Goal: Obtain resource: Download file/media

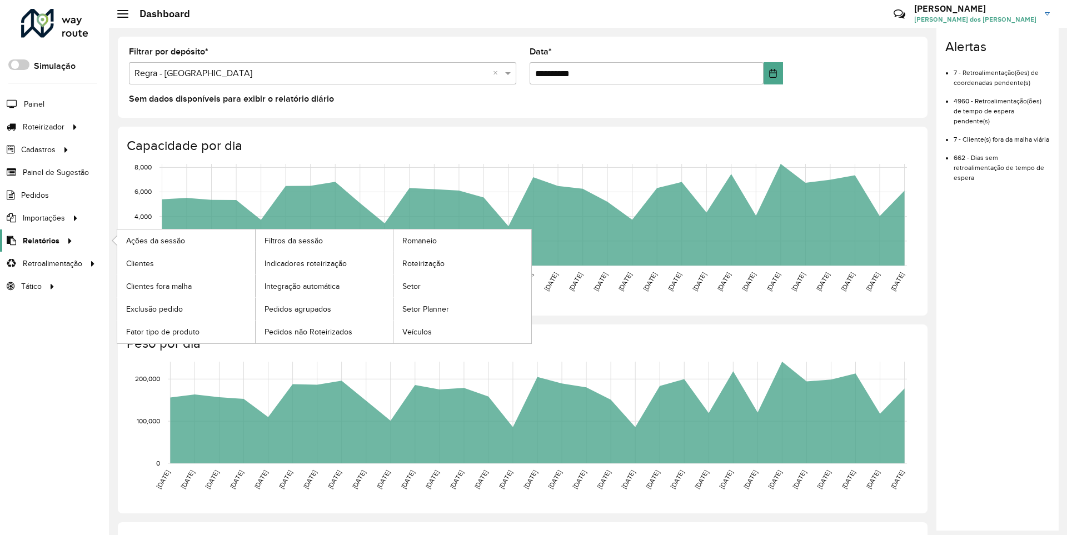
click at [39, 240] on span "Relatórios" at bounding box center [41, 241] width 37 height 12
click at [139, 263] on span "Clientes" at bounding box center [141, 264] width 30 height 12
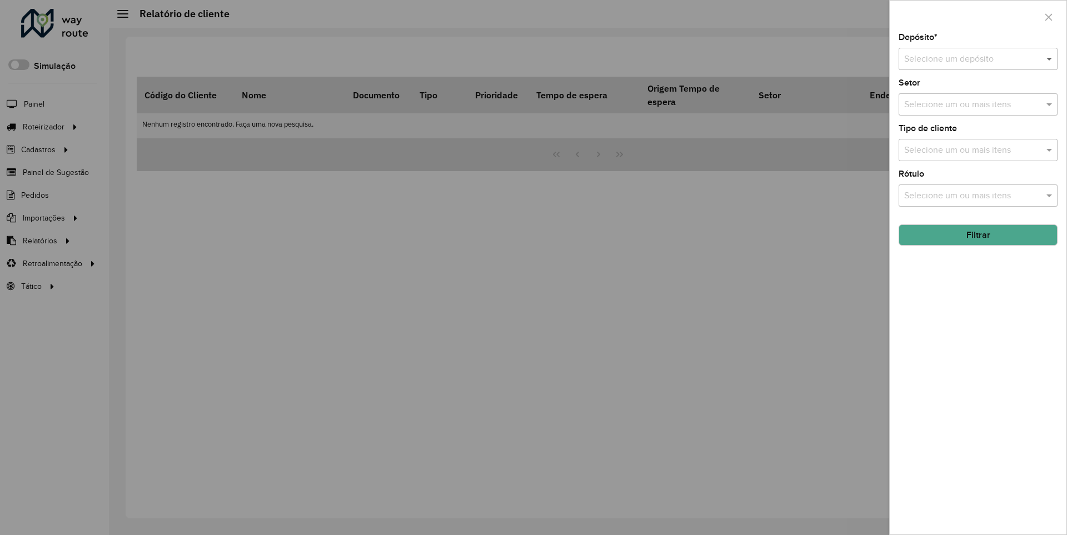
click at [1050, 58] on span at bounding box center [1051, 58] width 14 height 13
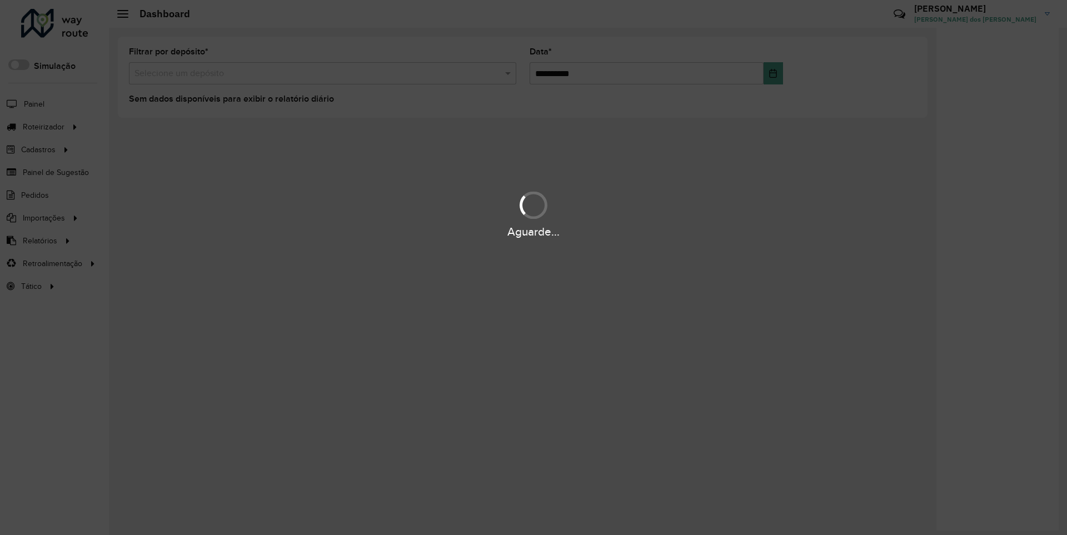
click at [39, 240] on div "Aguarde..." at bounding box center [533, 231] width 1067 height 17
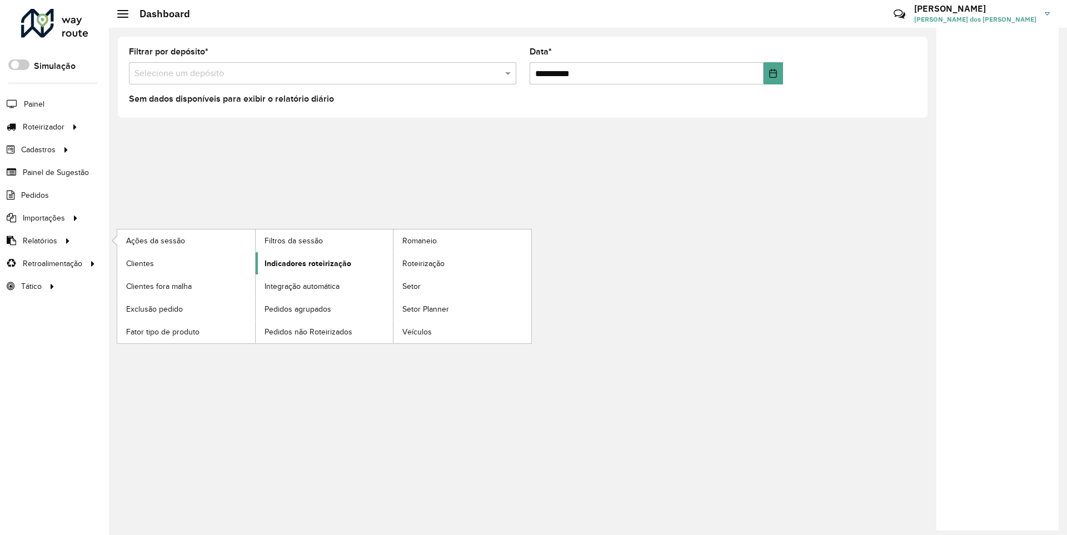
click at [305, 263] on span "Indicadores roteirização" at bounding box center [308, 264] width 87 height 12
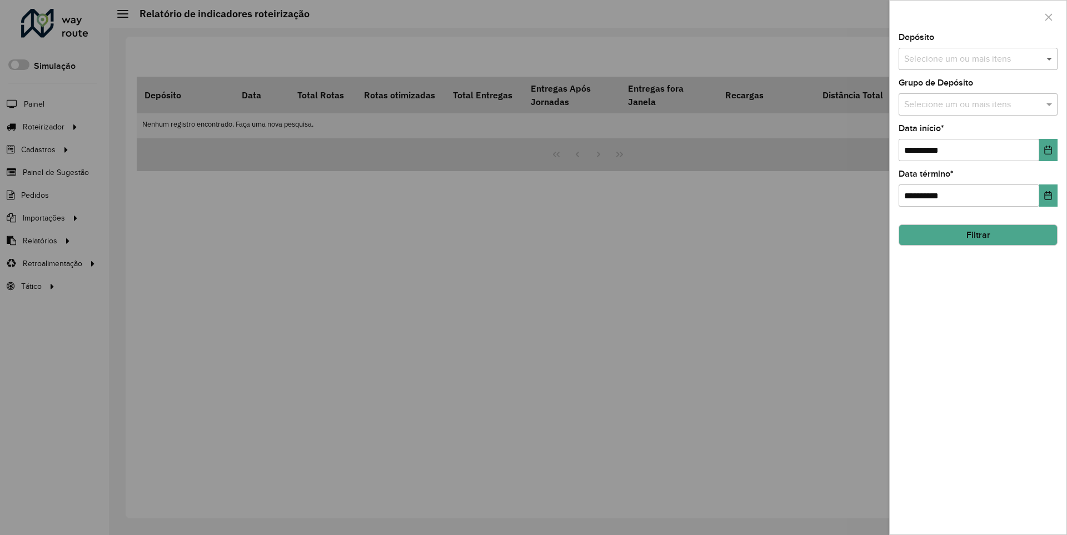
click at [1050, 58] on span at bounding box center [1051, 58] width 14 height 13
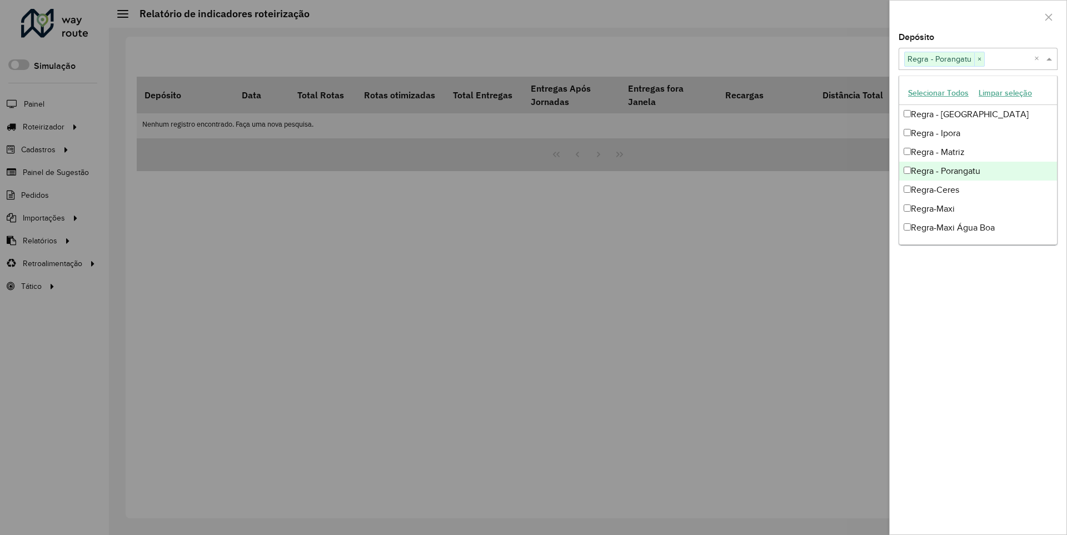
click at [977, 16] on div at bounding box center [978, 17] width 177 height 33
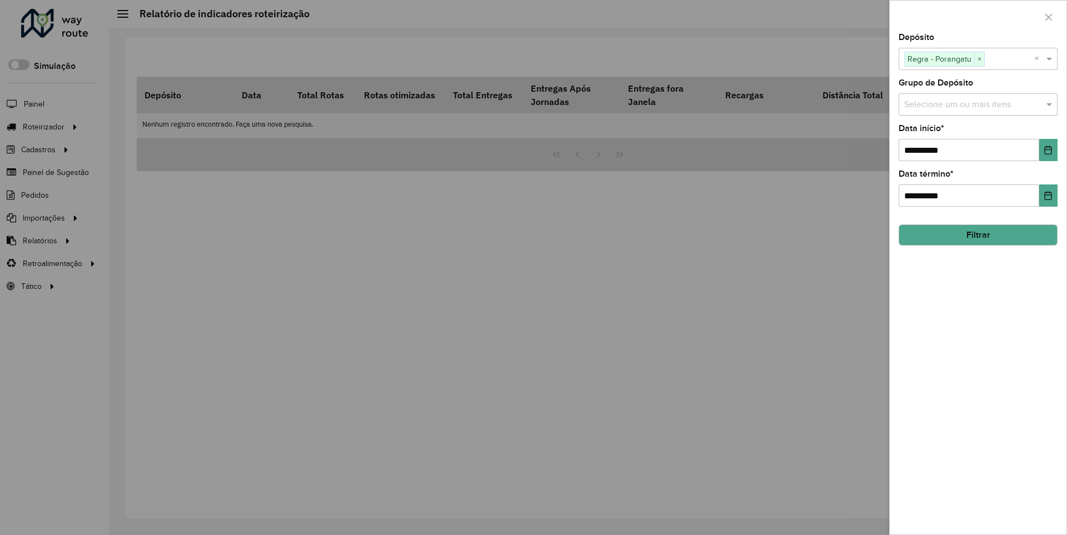
click at [1047, 149] on icon "Choose Date" at bounding box center [1048, 150] width 7 height 9
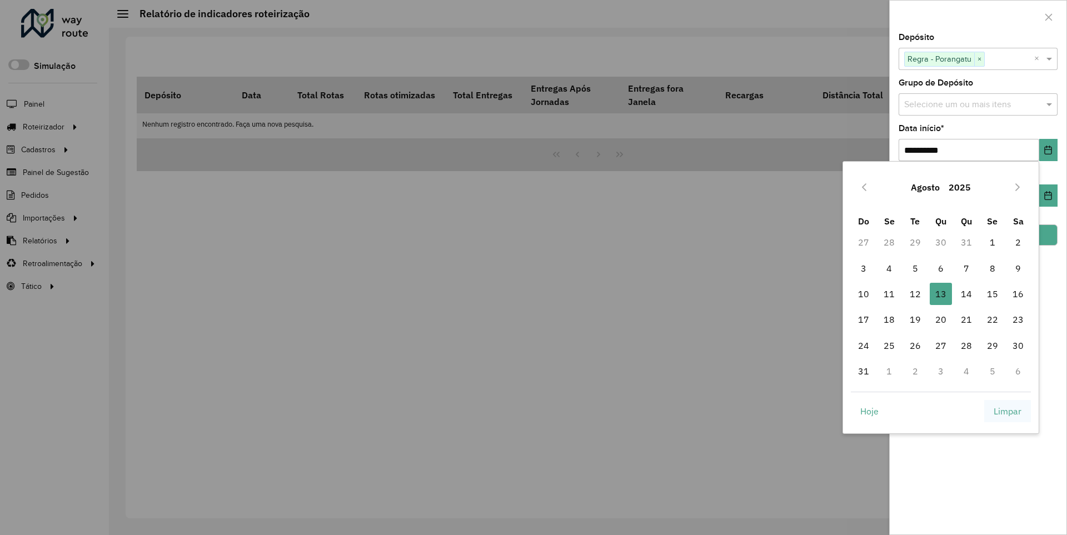
click at [1007, 411] on span "Limpar" at bounding box center [1008, 411] width 28 height 13
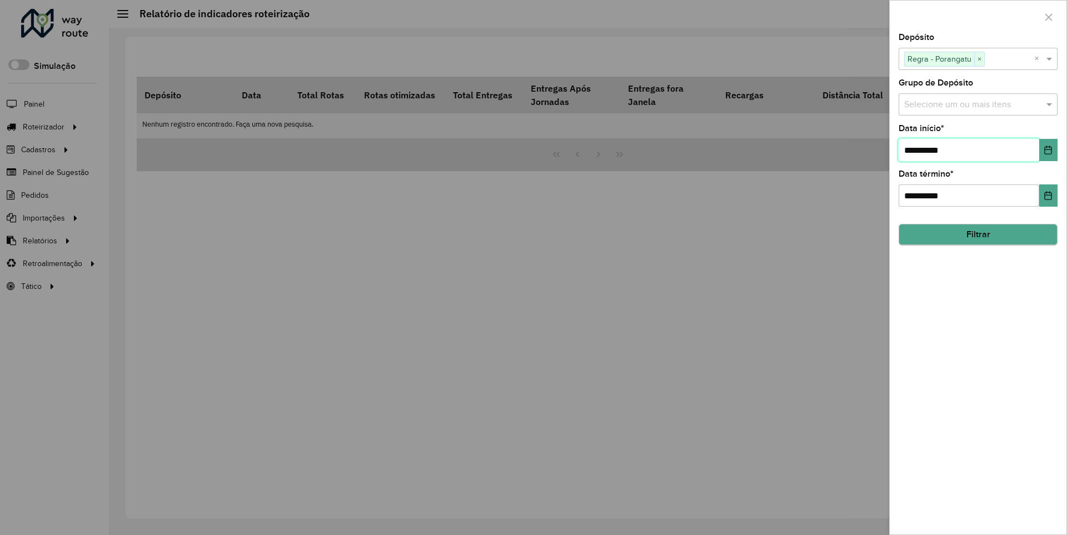
type input "**********"
click at [977, 234] on button "Filtrar" at bounding box center [978, 234] width 159 height 21
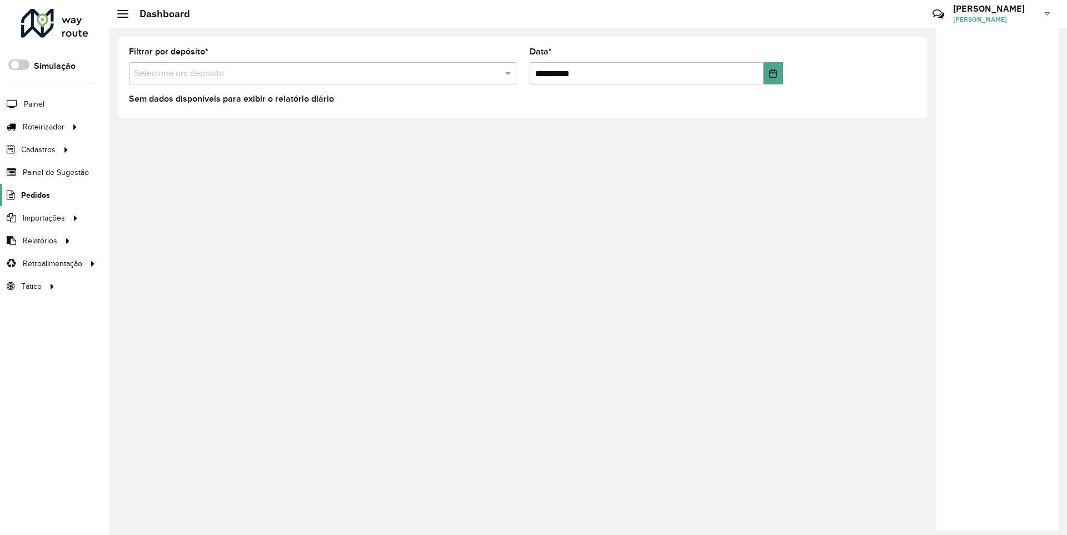
click at [34, 194] on span "Pedidos" at bounding box center [35, 195] width 29 height 12
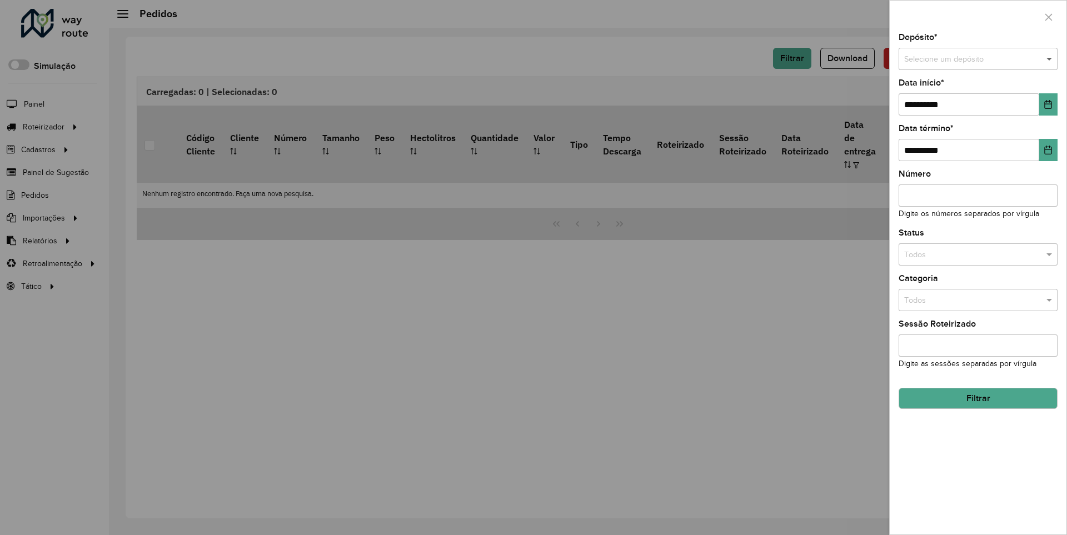
click at [1050, 59] on span at bounding box center [1051, 59] width 14 height 12
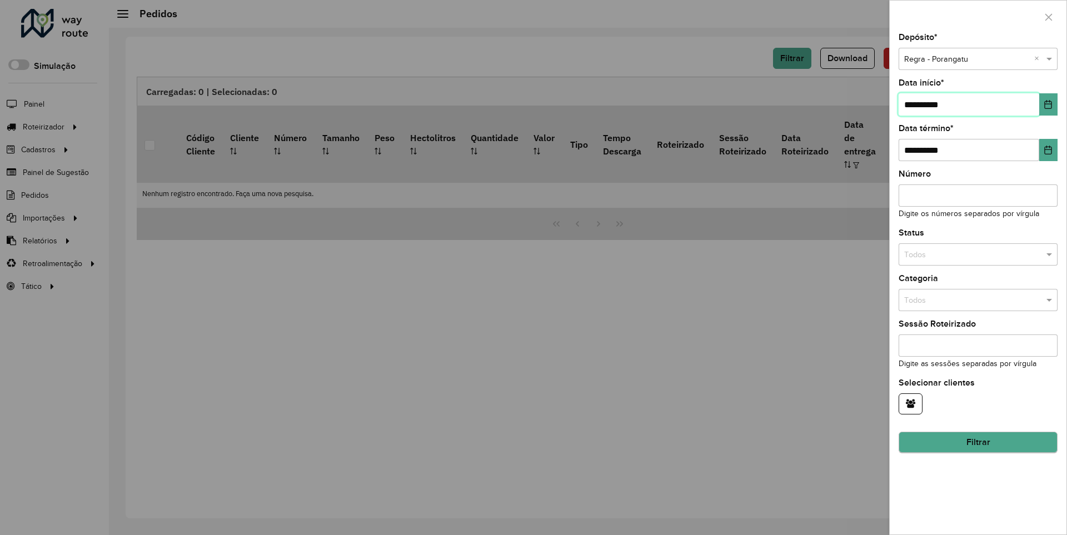
type input "**********"
click at [977, 442] on button "Filtrar" at bounding box center [978, 442] width 159 height 21
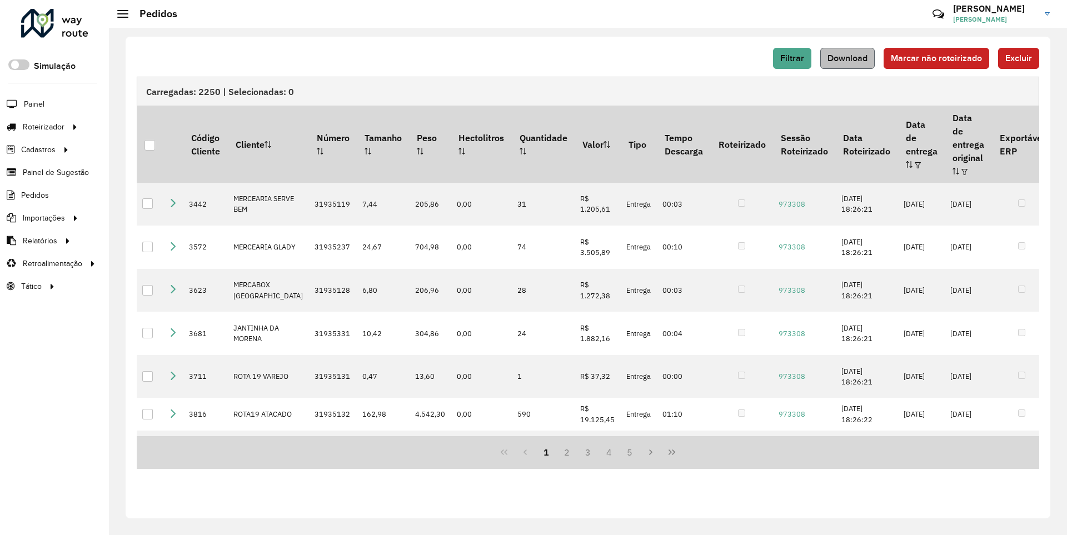
click at [849, 58] on span "Download" at bounding box center [847, 57] width 40 height 9
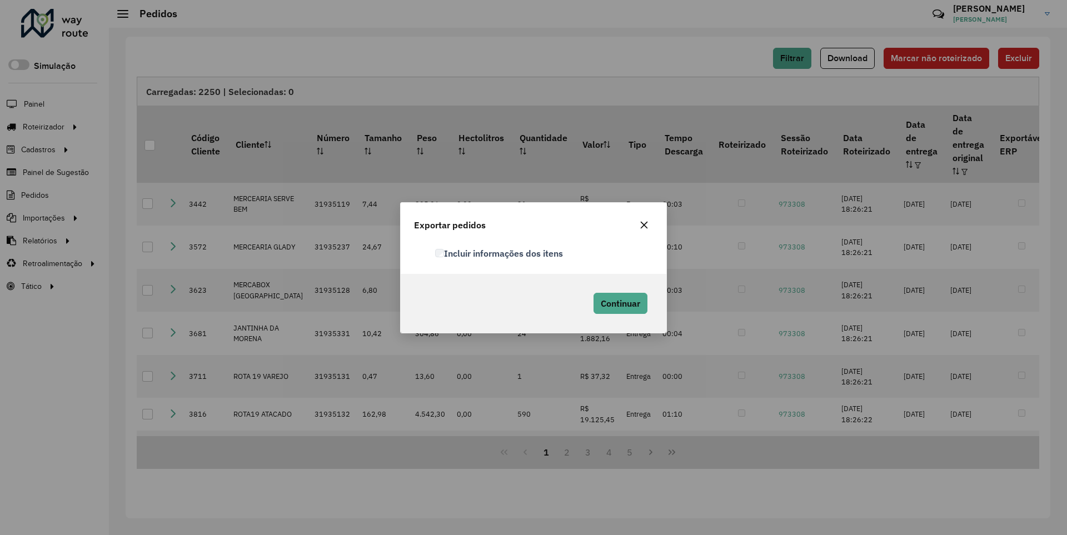
click at [500, 253] on label "Incluir informações dos itens" at bounding box center [499, 253] width 128 height 13
click at [619, 303] on span "Continuar" at bounding box center [620, 303] width 39 height 11
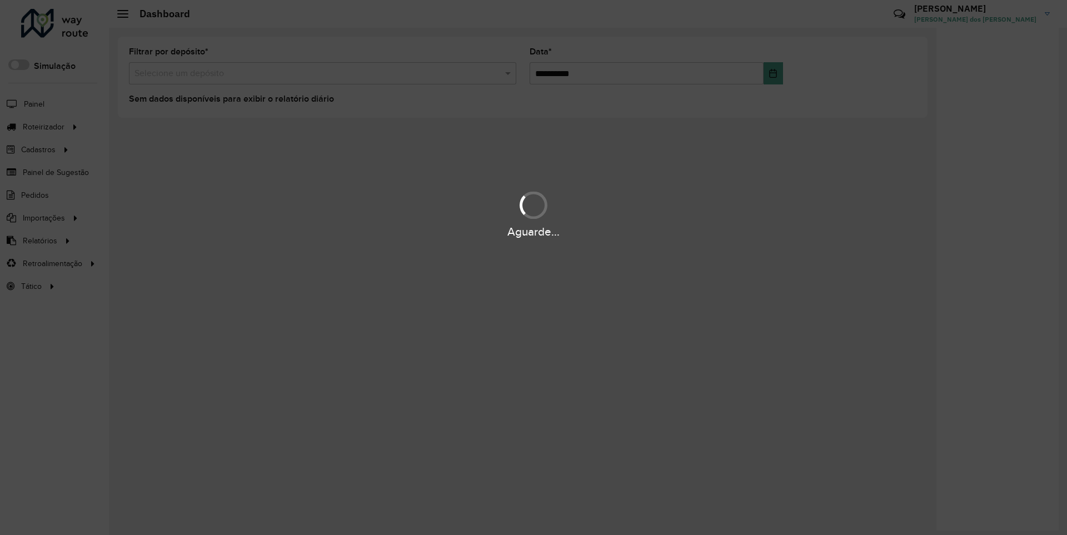
click at [39, 240] on div "Aguarde..." at bounding box center [533, 231] width 1067 height 17
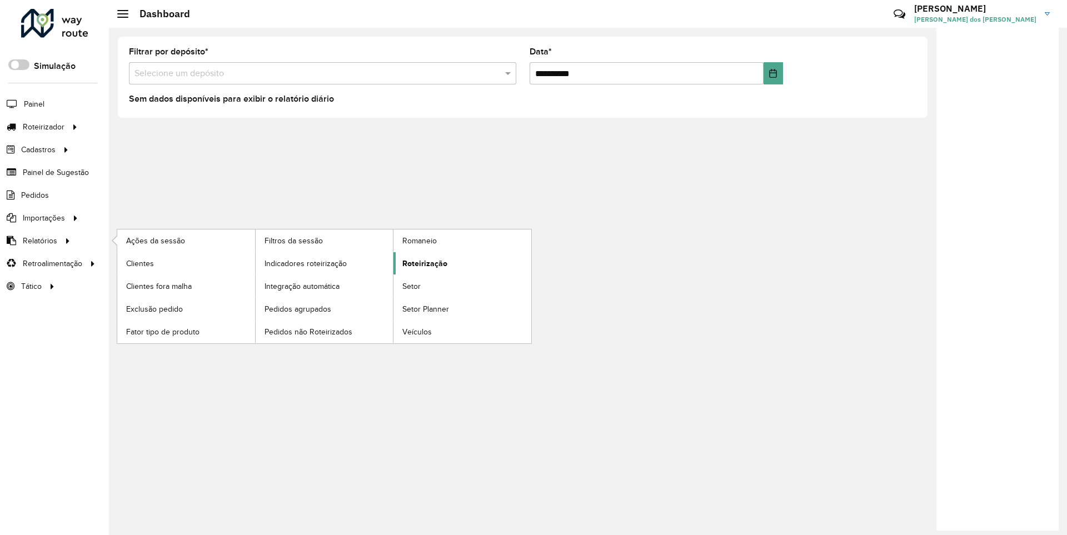
click at [423, 263] on span "Roteirização" at bounding box center [424, 264] width 45 height 12
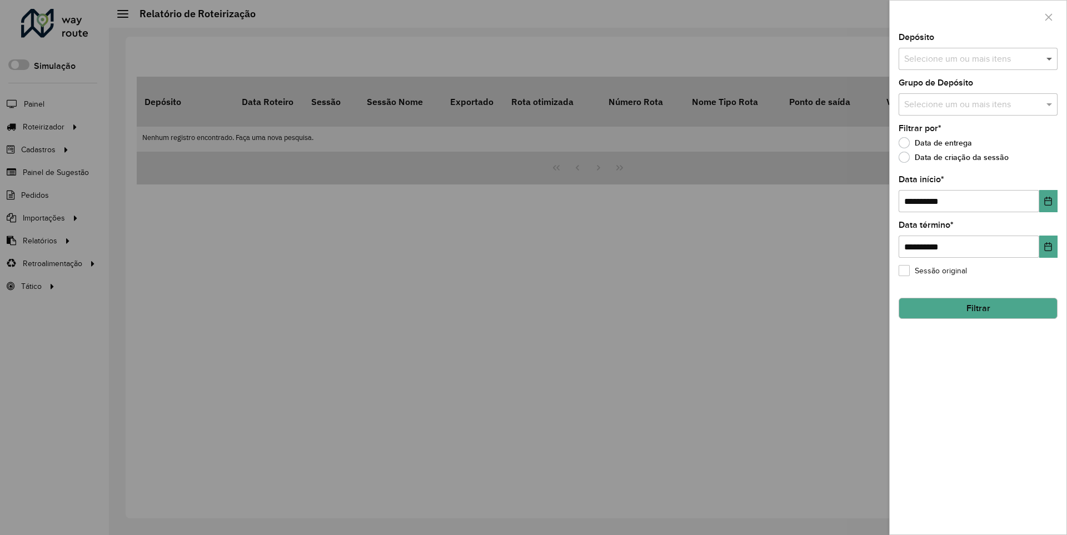
click at [1050, 58] on span at bounding box center [1051, 58] width 14 height 13
click at [1047, 201] on icon "Choose Date" at bounding box center [1048, 201] width 7 height 9
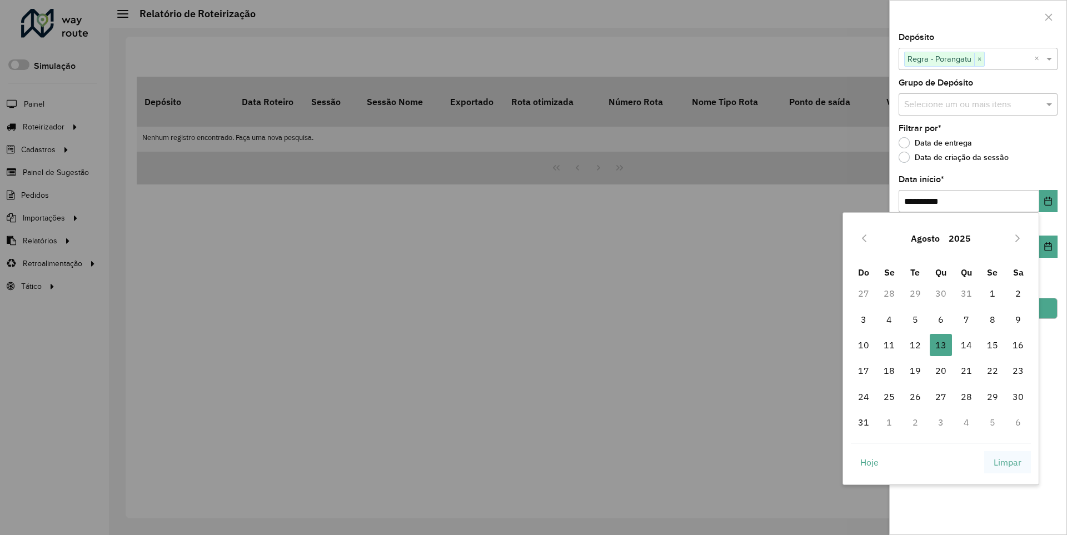
click at [1007, 462] on span "Limpar" at bounding box center [1008, 462] width 28 height 13
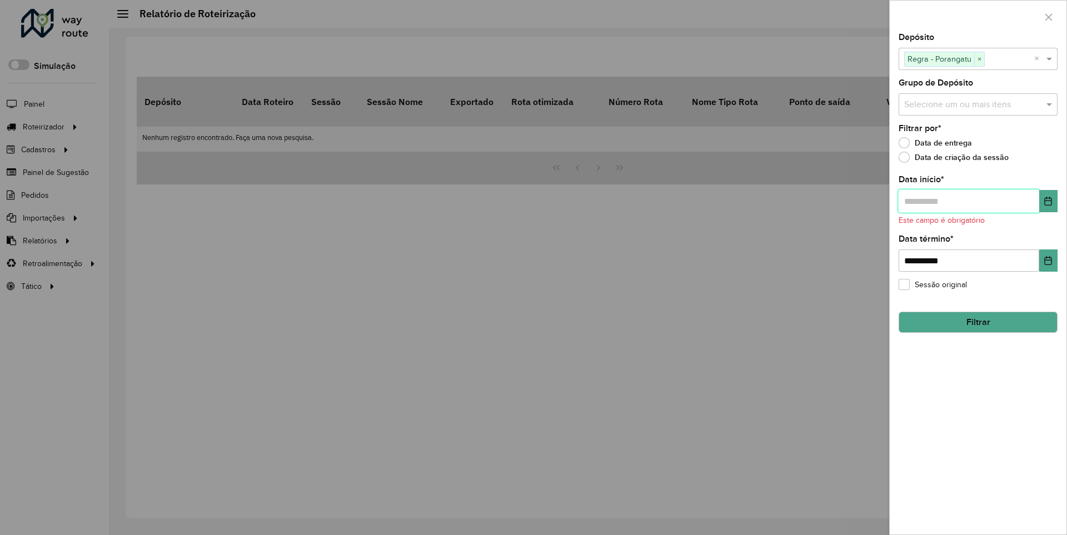
click at [968, 201] on input "text" at bounding box center [969, 201] width 141 height 22
type input "**********"
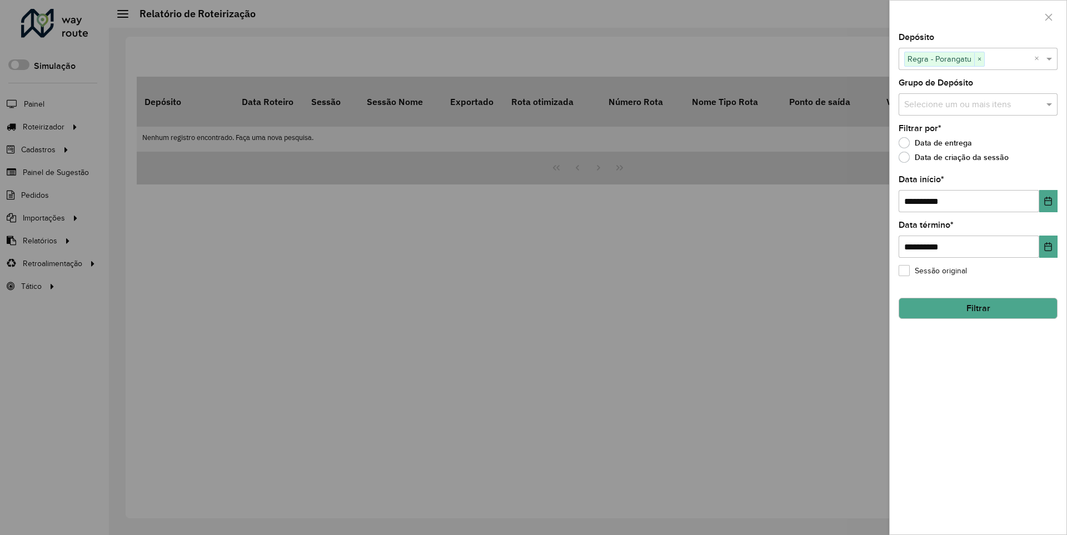
click at [977, 308] on button "Filtrar" at bounding box center [978, 308] width 159 height 21
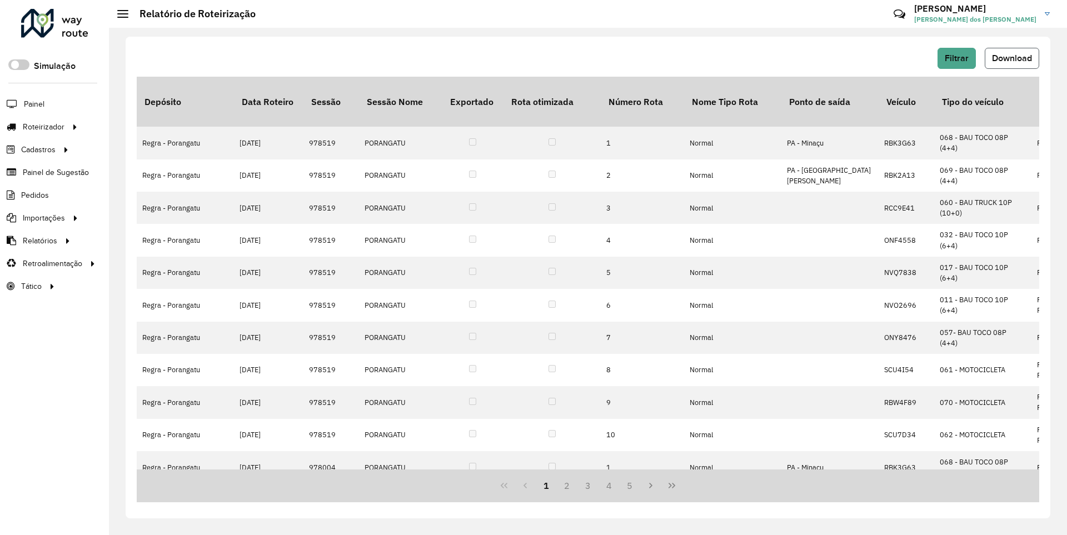
click at [1011, 58] on span "Download" at bounding box center [1012, 57] width 40 height 9
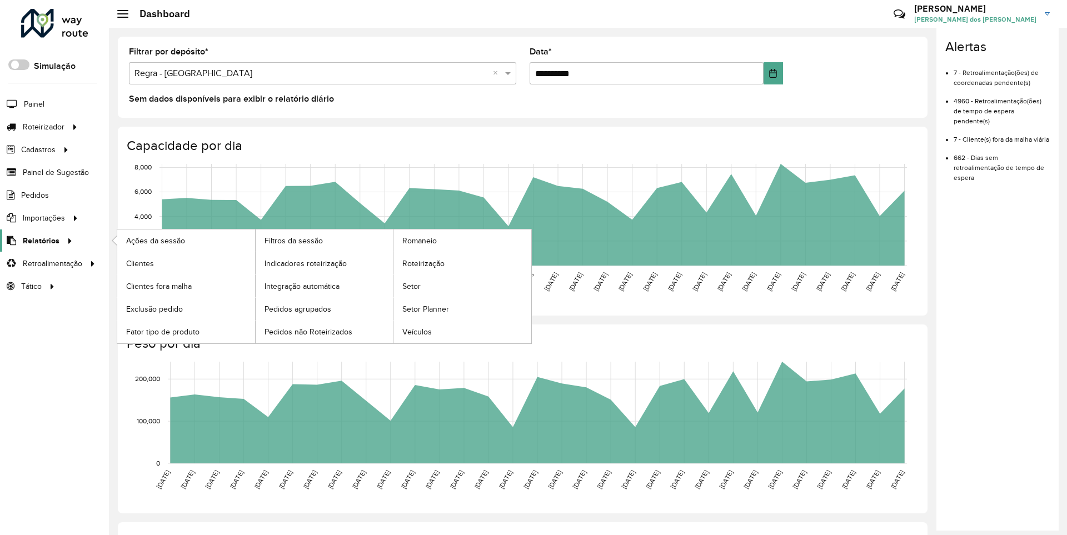
click at [39, 240] on span "Relatórios" at bounding box center [41, 241] width 37 height 12
click at [139, 263] on span "Clientes" at bounding box center [141, 264] width 30 height 12
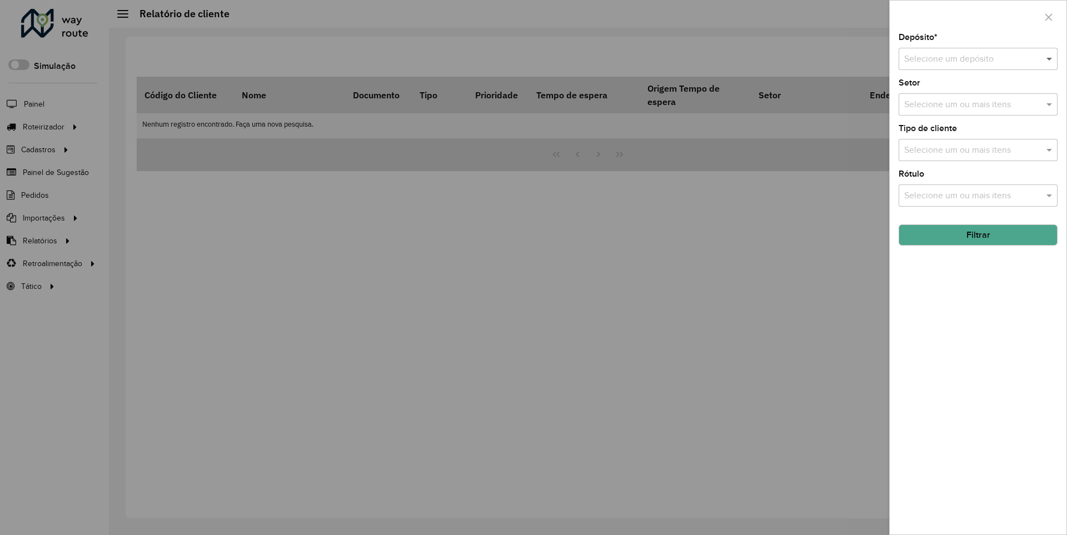
click at [1050, 58] on span at bounding box center [1051, 58] width 14 height 13
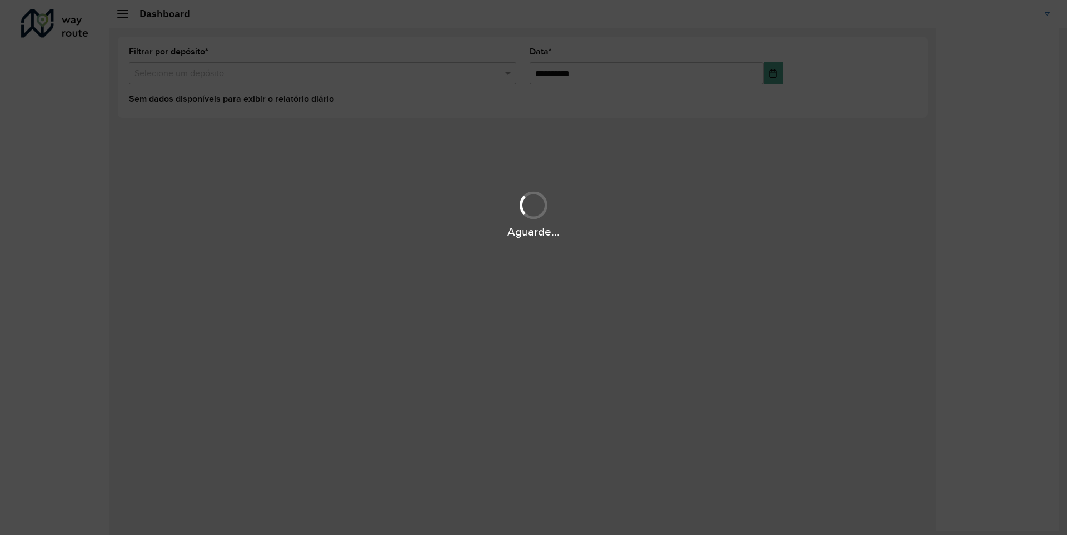
click at [39, 240] on div "Aguarde..." at bounding box center [533, 231] width 1067 height 17
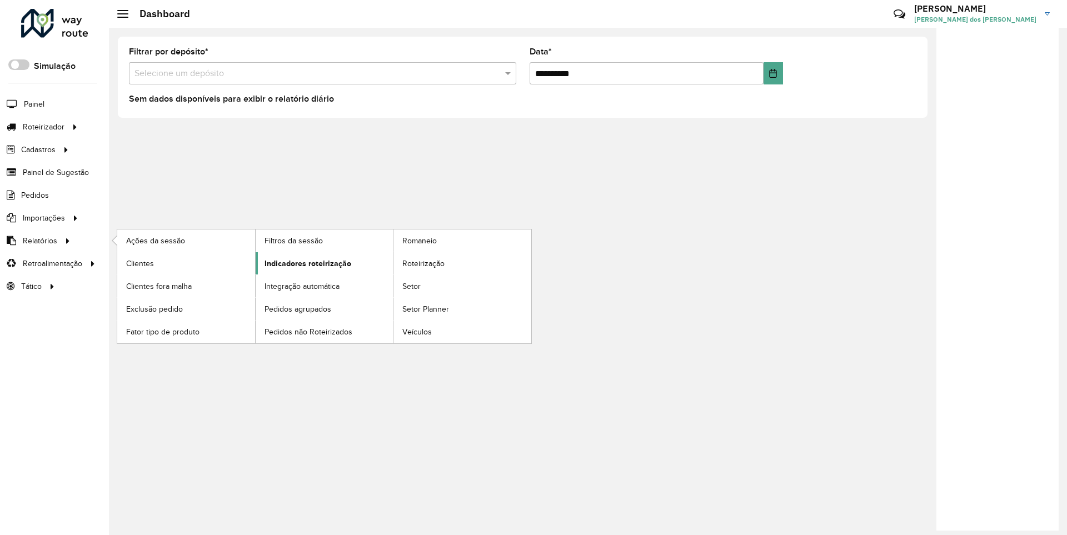
click at [305, 263] on span "Indicadores roteirização" at bounding box center [308, 264] width 87 height 12
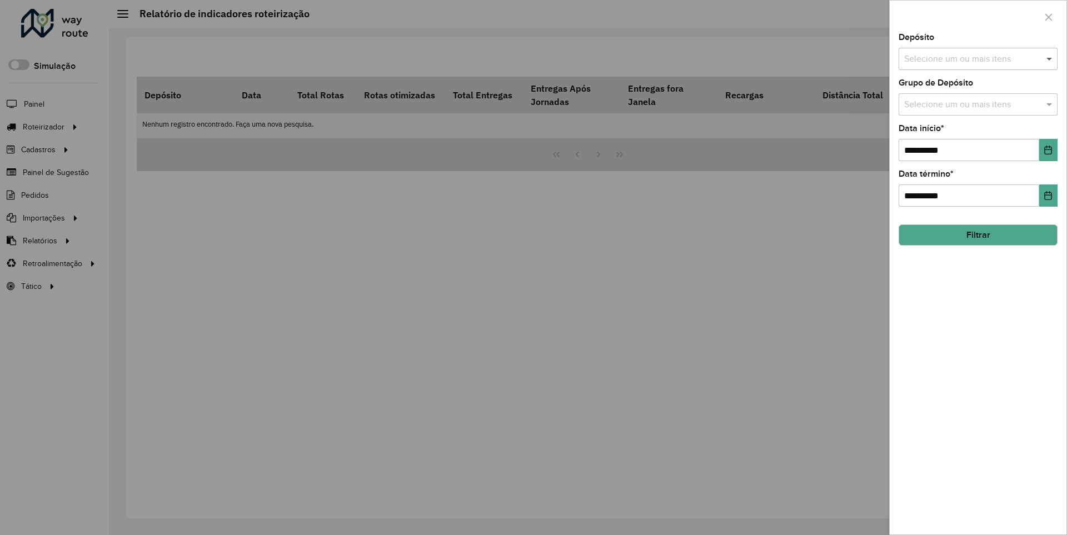
click at [1050, 58] on span at bounding box center [1051, 58] width 14 height 13
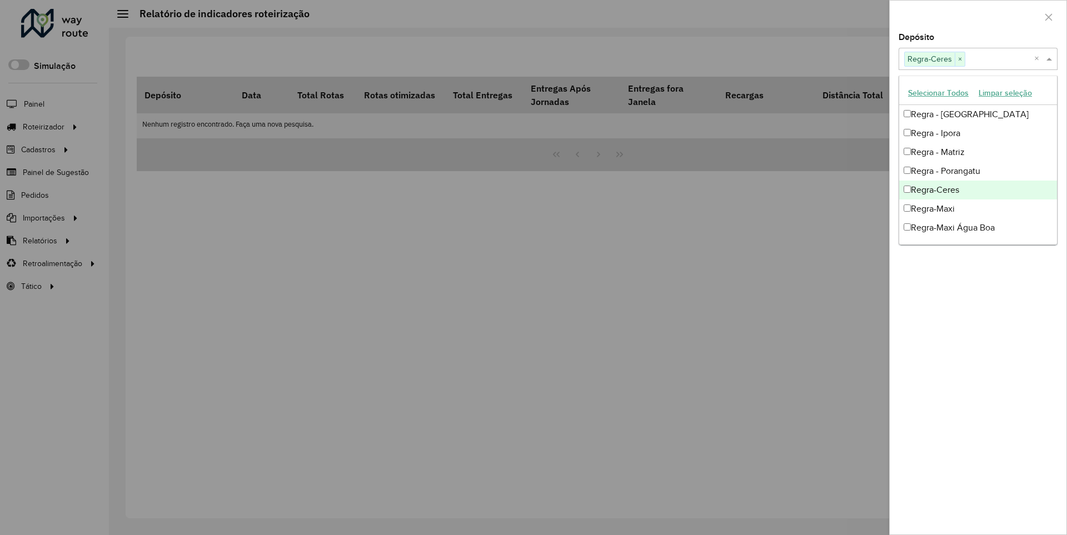
click at [977, 16] on div at bounding box center [978, 17] width 177 height 33
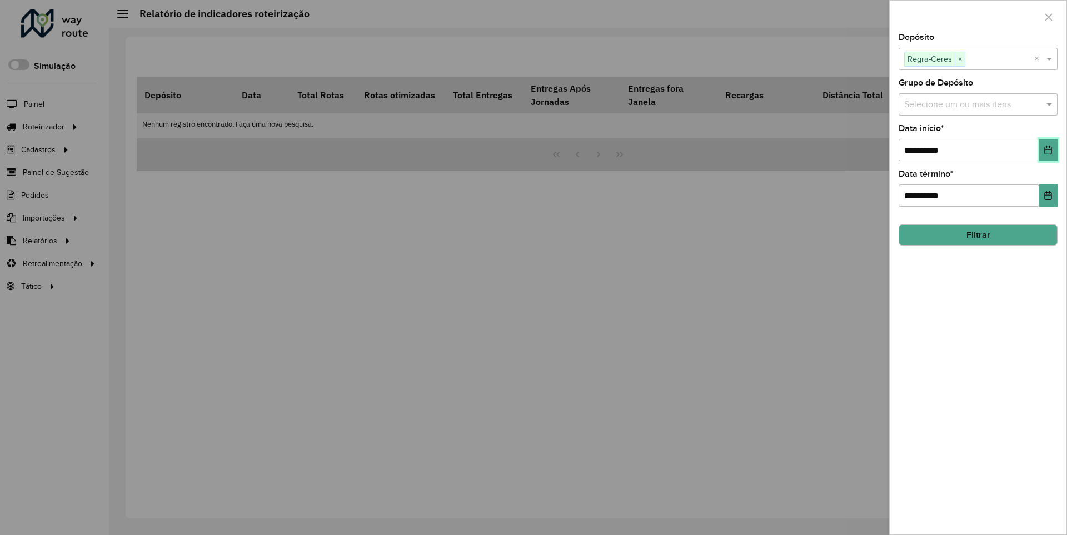
click at [1047, 149] on icon "Choose Date" at bounding box center [1048, 150] width 7 height 9
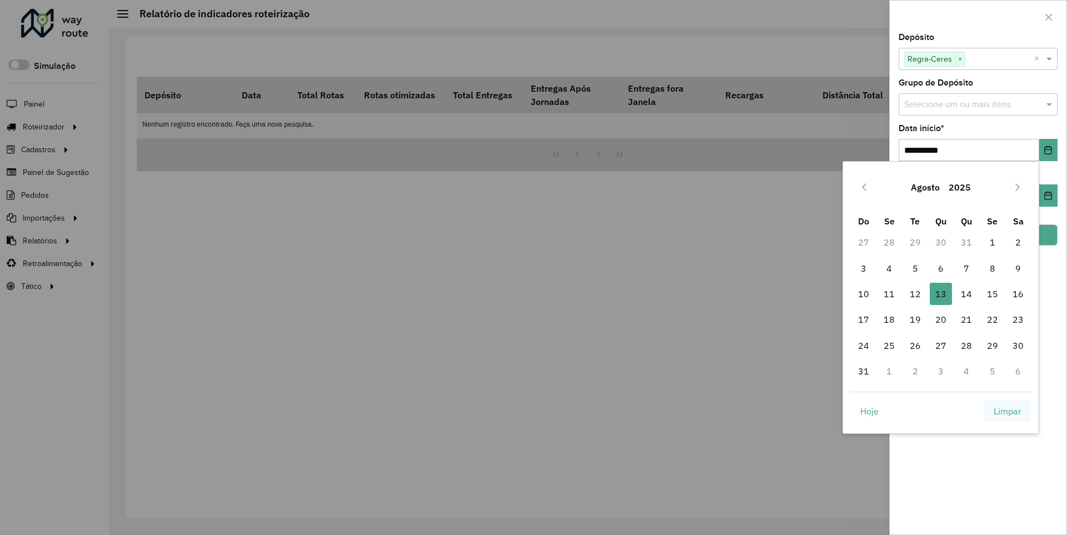
click at [1007, 411] on span "Limpar" at bounding box center [1008, 411] width 28 height 13
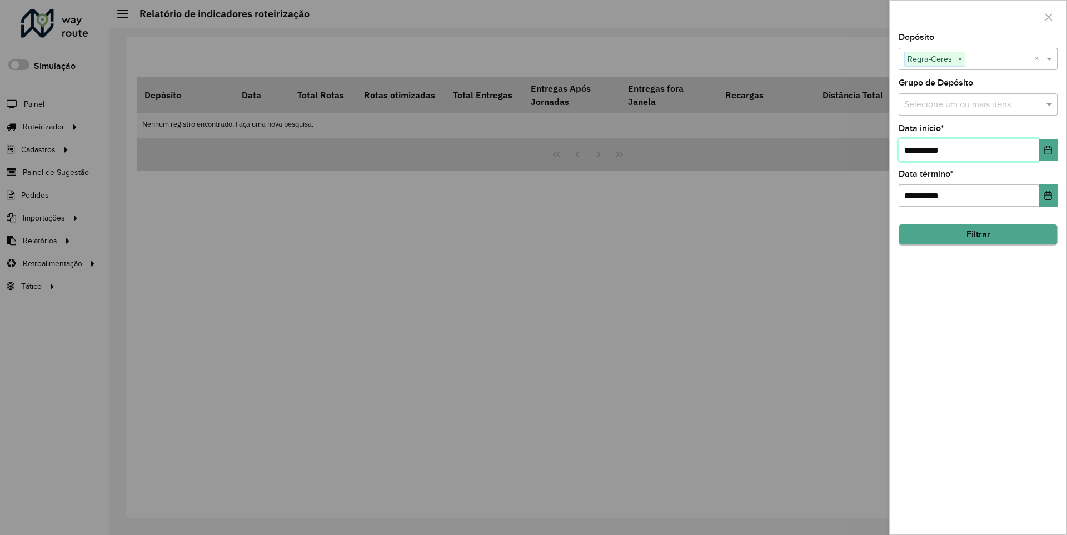
type input "**********"
click at [977, 234] on button "Filtrar" at bounding box center [978, 234] width 159 height 21
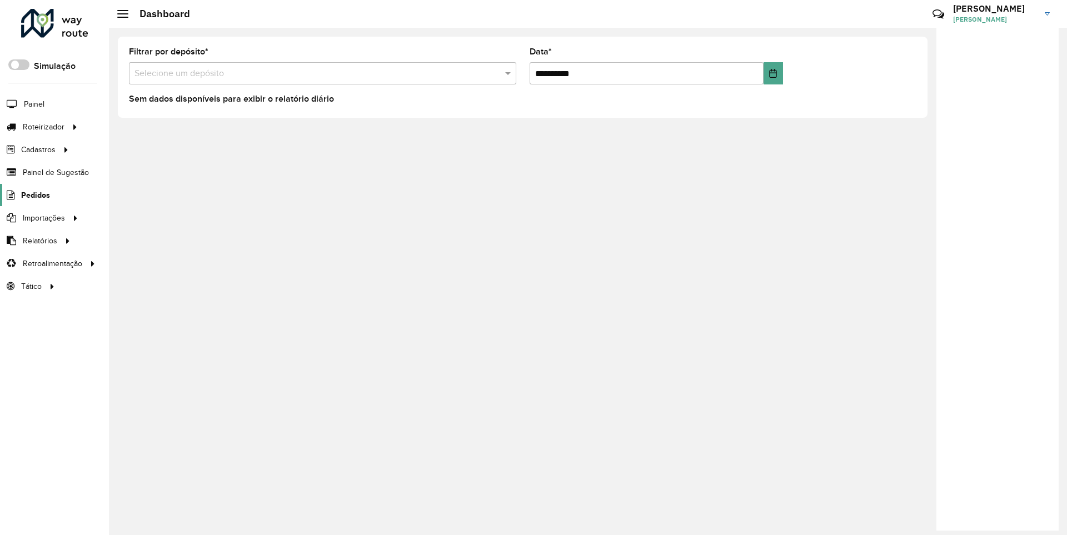
click at [34, 194] on span "Pedidos" at bounding box center [35, 195] width 29 height 12
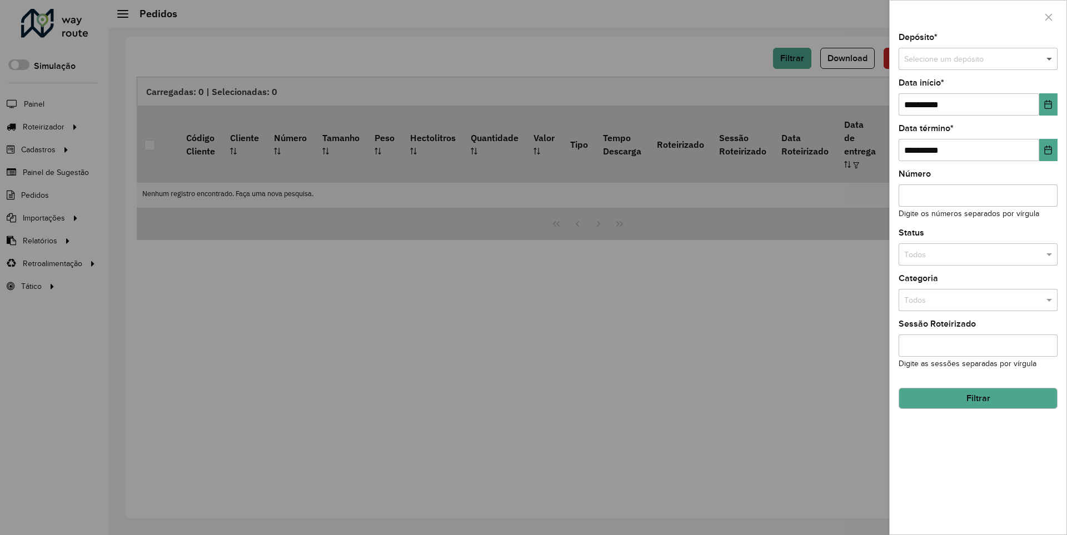
click at [1050, 59] on span at bounding box center [1051, 59] width 14 height 12
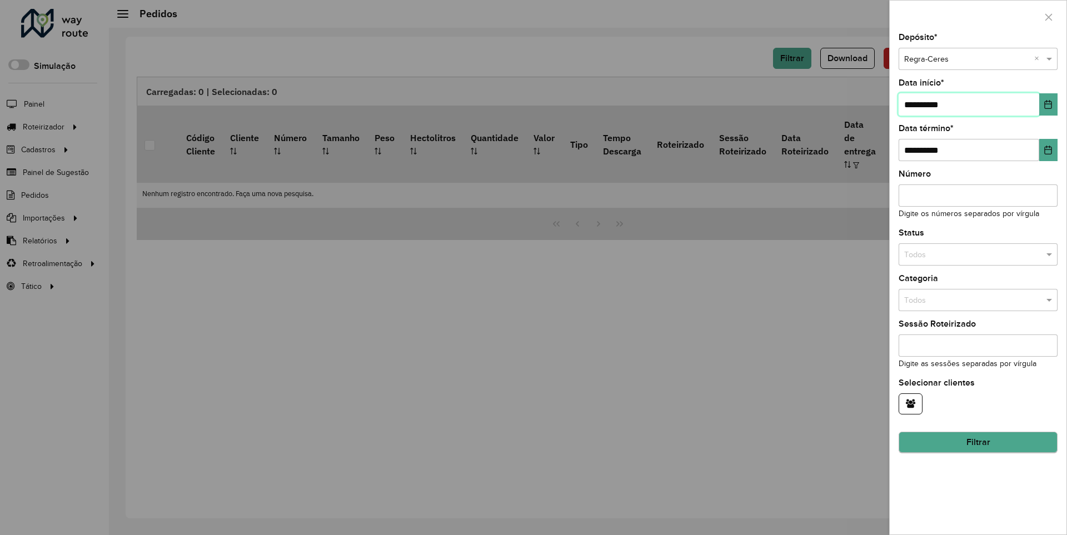
type input "**********"
click at [977, 442] on button "Filtrar" at bounding box center [978, 442] width 159 height 21
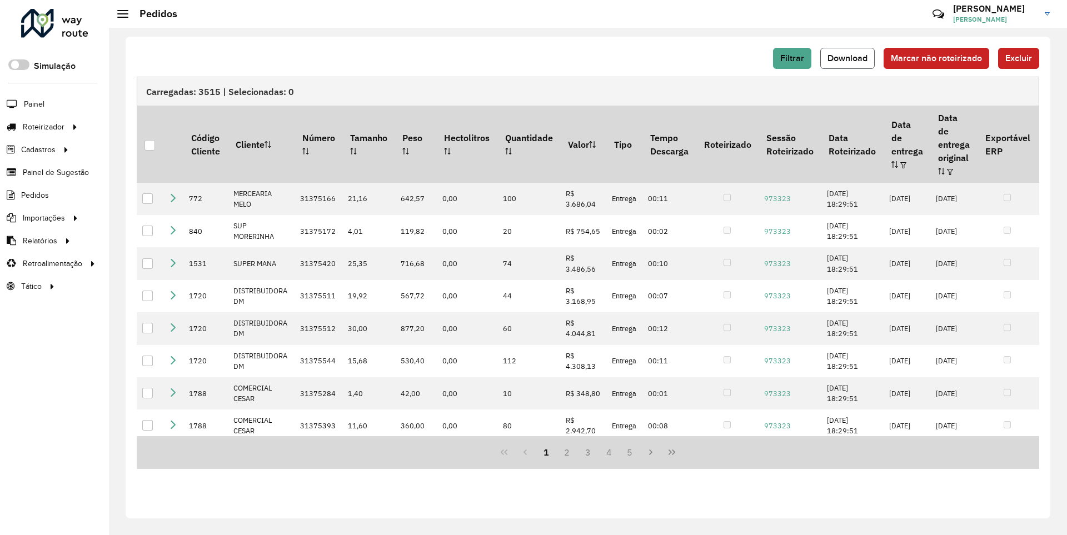
click at [849, 58] on span "Download" at bounding box center [847, 57] width 40 height 9
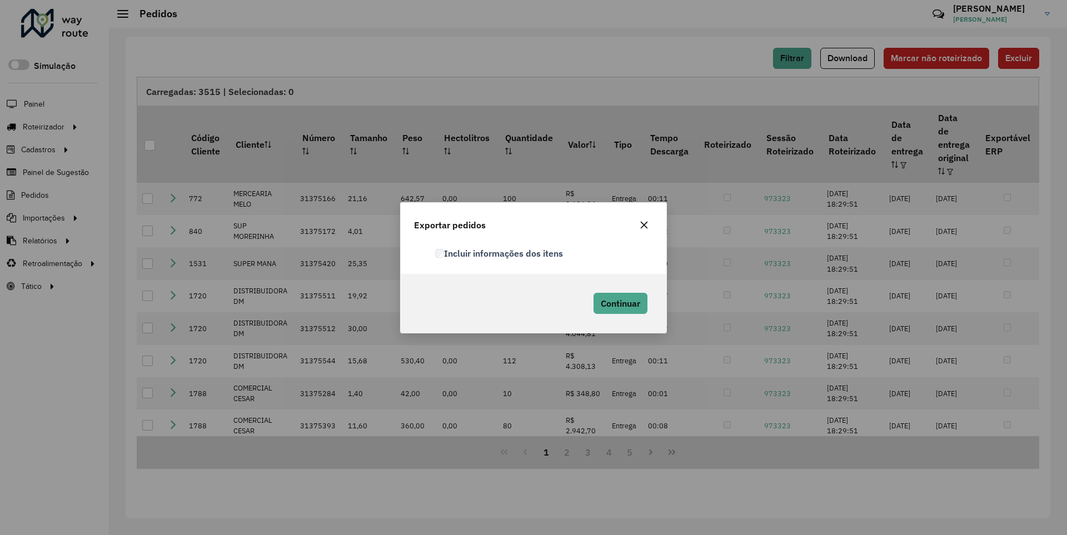
click at [500, 253] on label "Incluir informações dos itens" at bounding box center [499, 253] width 128 height 13
click at [619, 303] on span "Continuar" at bounding box center [620, 303] width 39 height 11
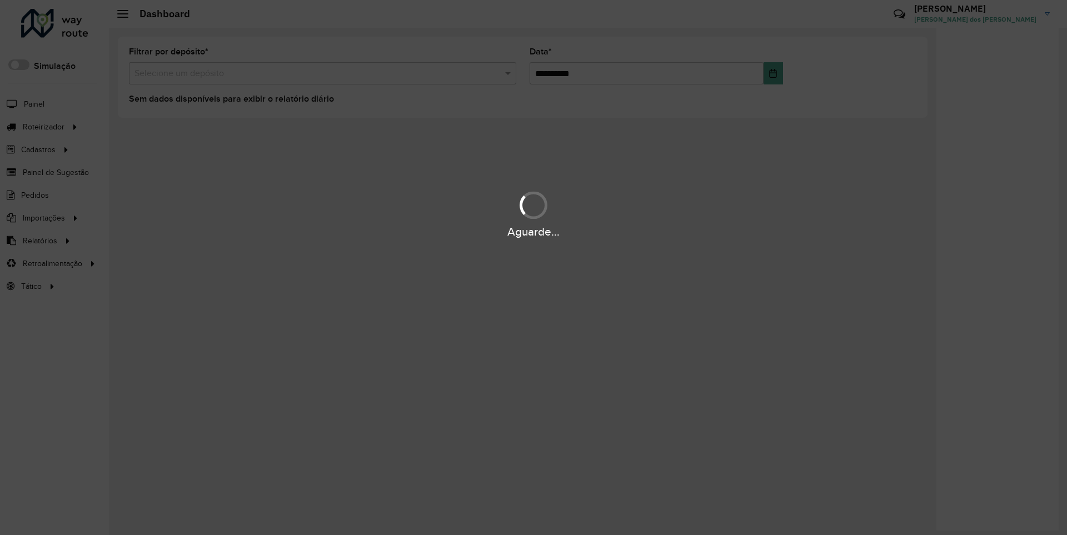
click at [39, 240] on div "Aguarde..." at bounding box center [533, 231] width 1067 height 17
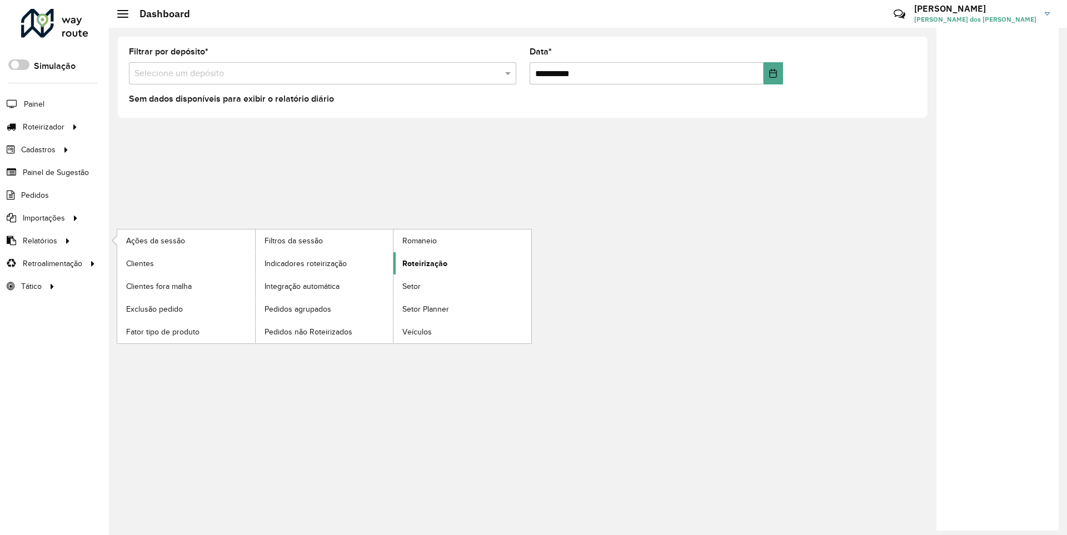
click at [423, 263] on span "Roteirização" at bounding box center [424, 264] width 45 height 12
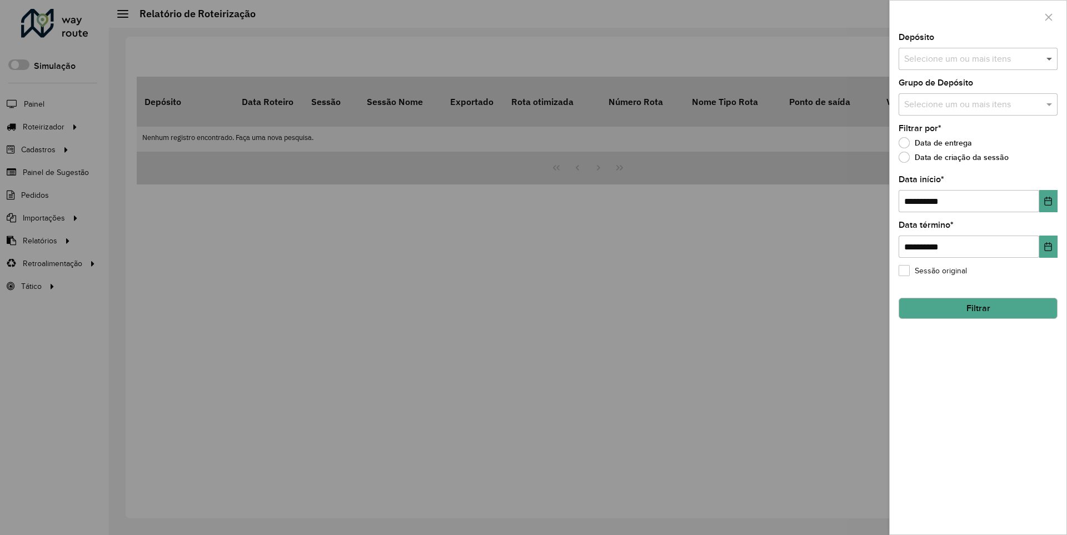
click at [1050, 58] on span at bounding box center [1051, 58] width 14 height 13
click at [1047, 201] on icon "Choose Date" at bounding box center [1048, 201] width 7 height 9
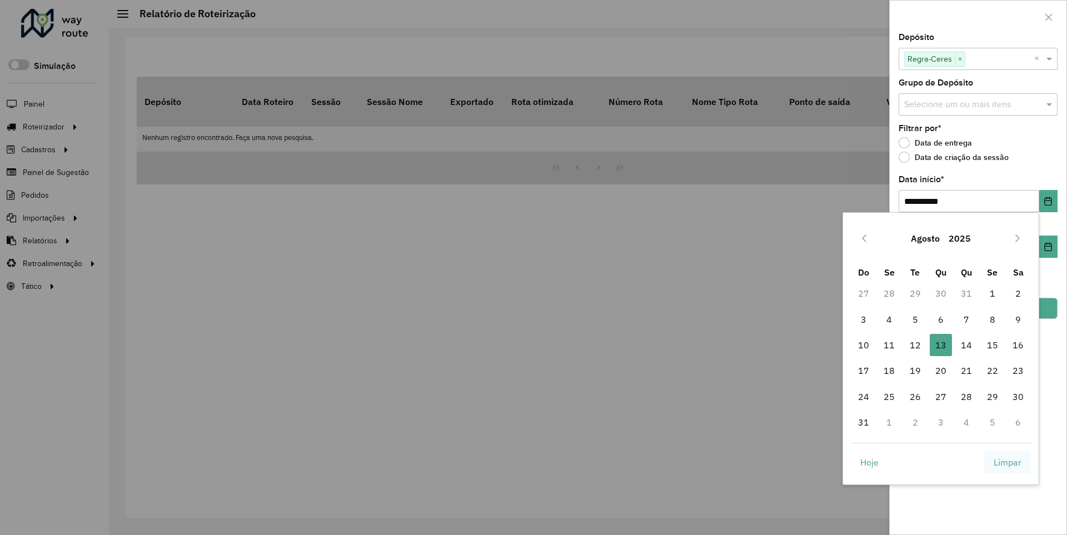
click at [1007, 462] on span "Limpar" at bounding box center [1008, 462] width 28 height 13
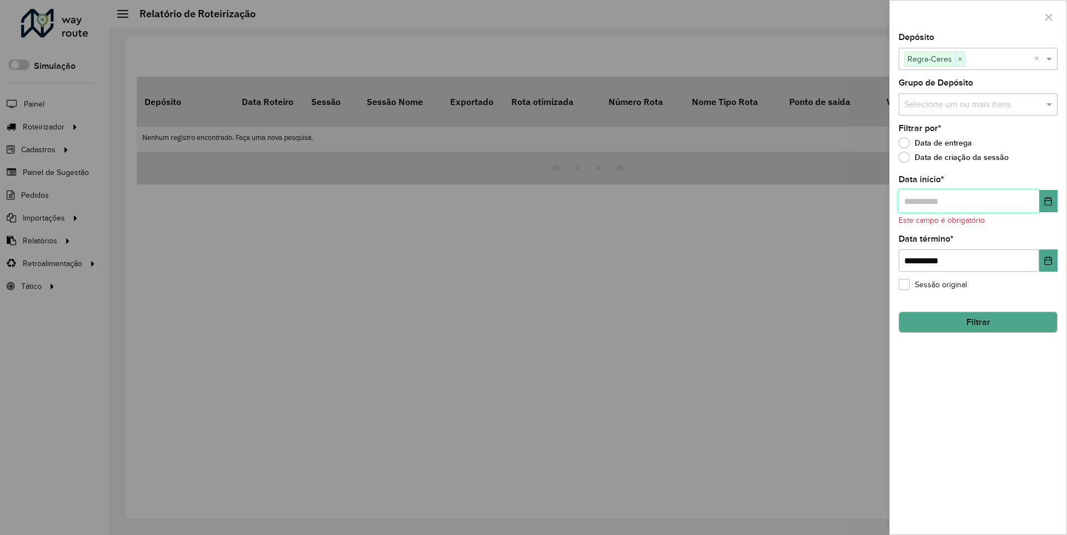
click at [968, 201] on input "text" at bounding box center [969, 201] width 141 height 22
type input "**********"
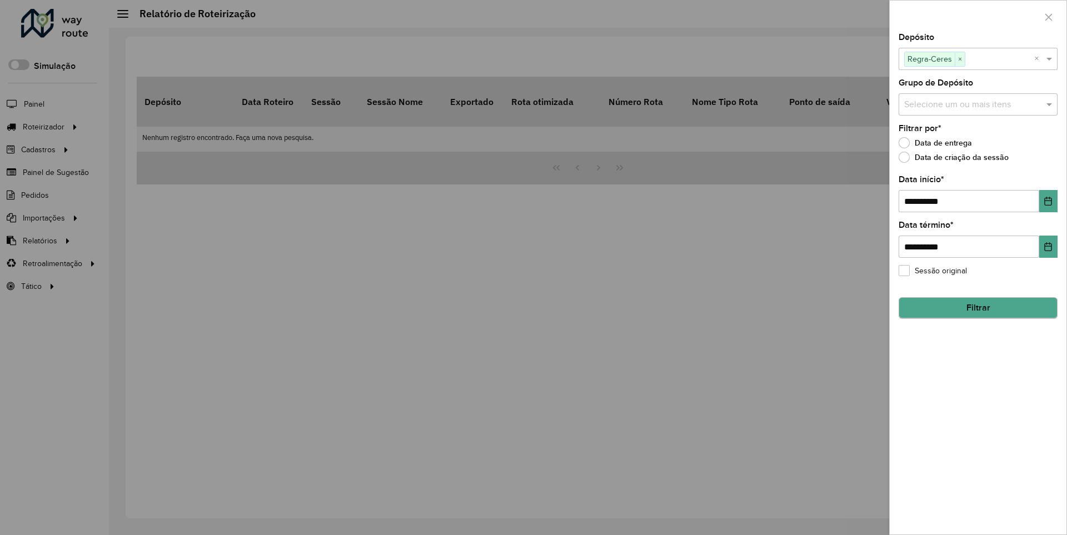
click at [977, 308] on button "Filtrar" at bounding box center [978, 307] width 159 height 21
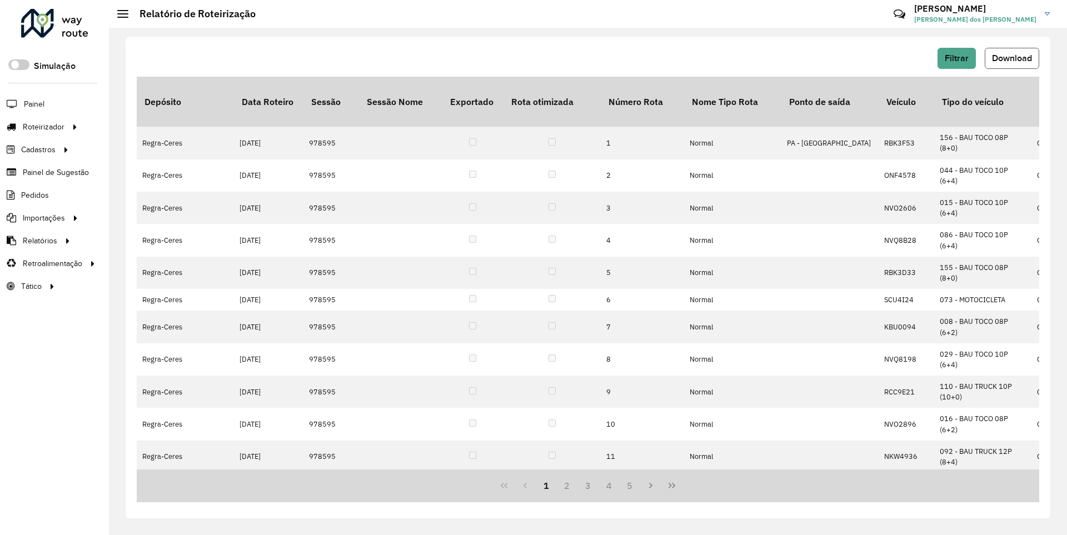
click at [1011, 58] on span "Download" at bounding box center [1012, 57] width 40 height 9
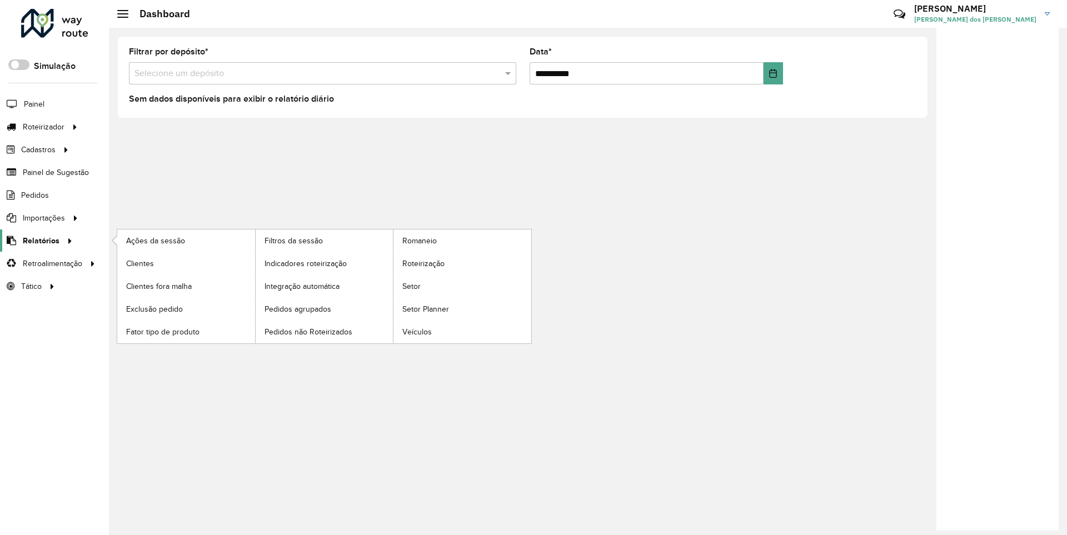
click at [39, 240] on span "Relatórios" at bounding box center [41, 241] width 37 height 12
click at [139, 263] on span "Clientes" at bounding box center [141, 264] width 30 height 12
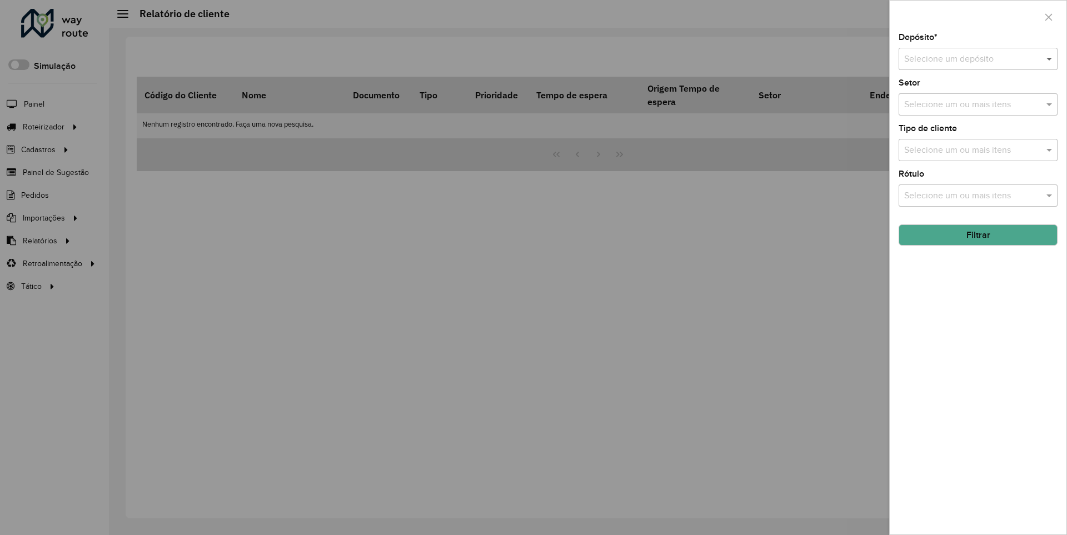
click at [1050, 58] on span at bounding box center [1051, 58] width 14 height 13
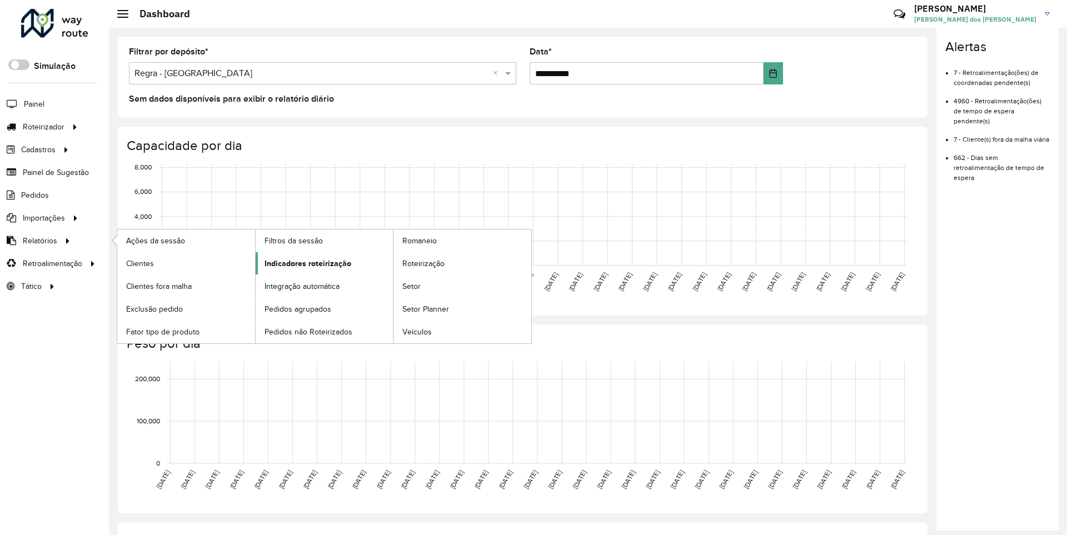
click at [305, 263] on span "Indicadores roteirização" at bounding box center [308, 264] width 87 height 12
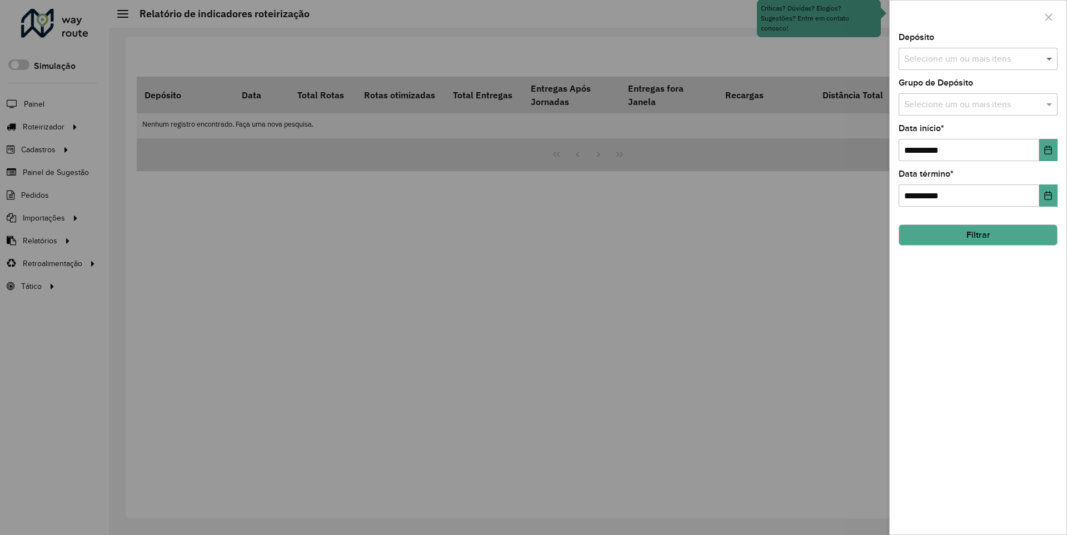
click at [1050, 58] on span at bounding box center [1051, 58] width 14 height 13
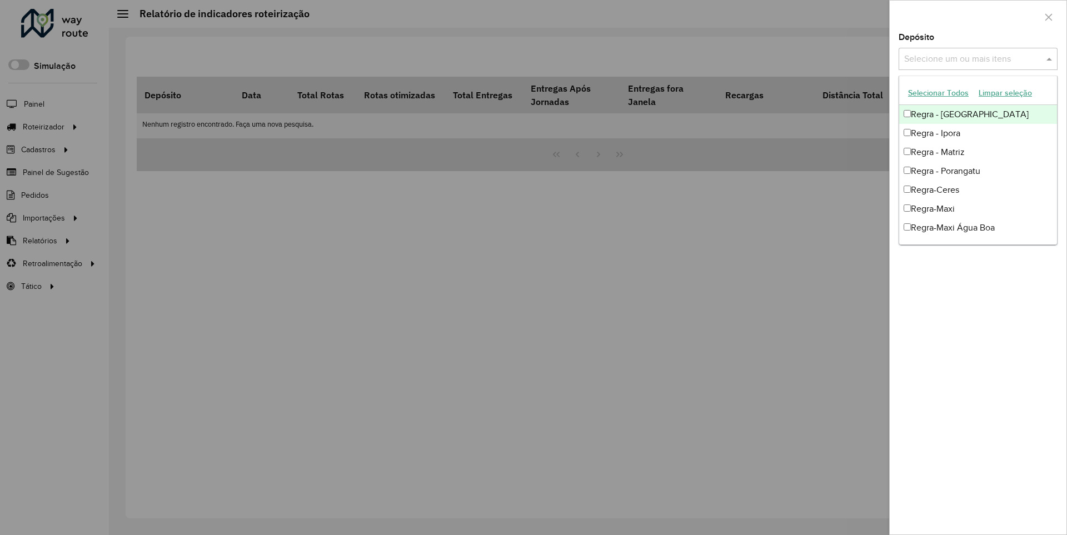
scroll to position [11, 0]
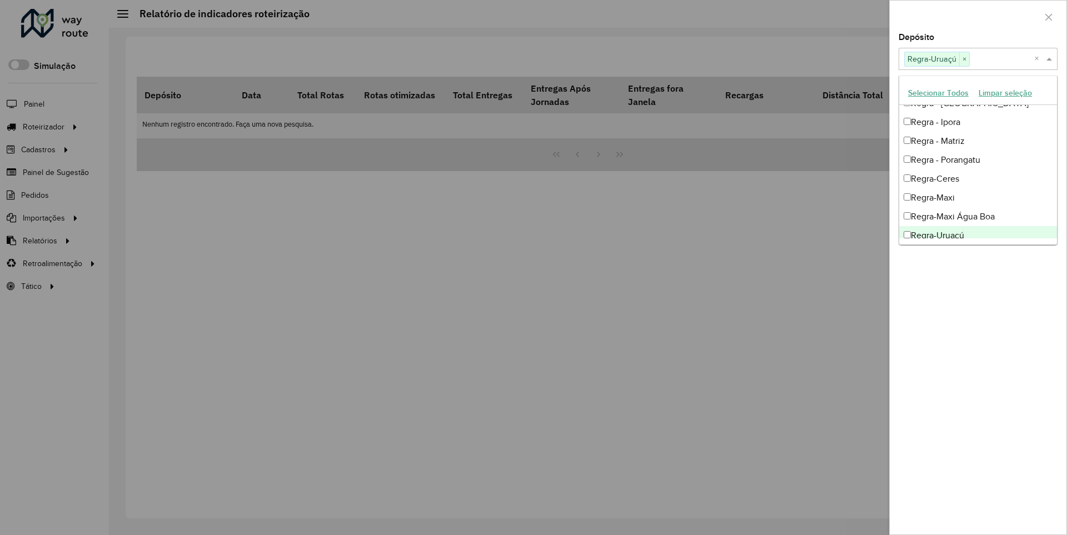
click at [977, 16] on div at bounding box center [978, 17] width 177 height 33
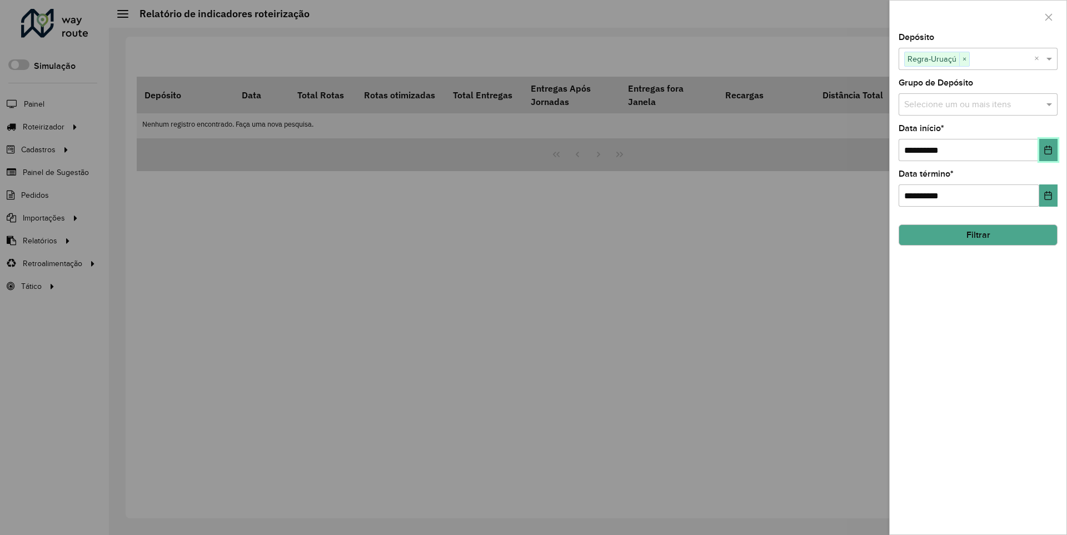
click at [1047, 149] on icon "Choose Date" at bounding box center [1048, 150] width 7 height 9
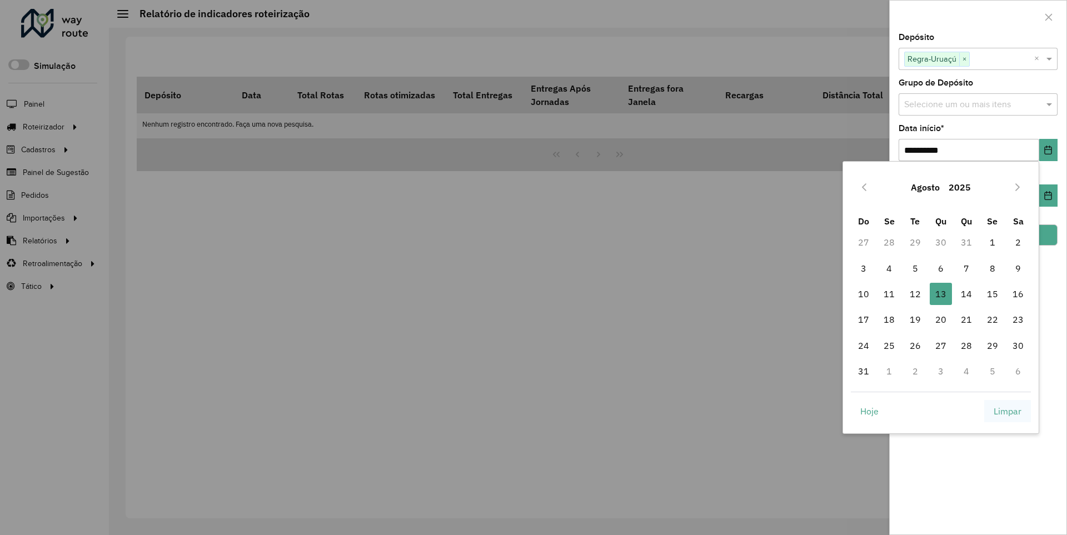
click at [1007, 411] on span "Limpar" at bounding box center [1008, 411] width 28 height 13
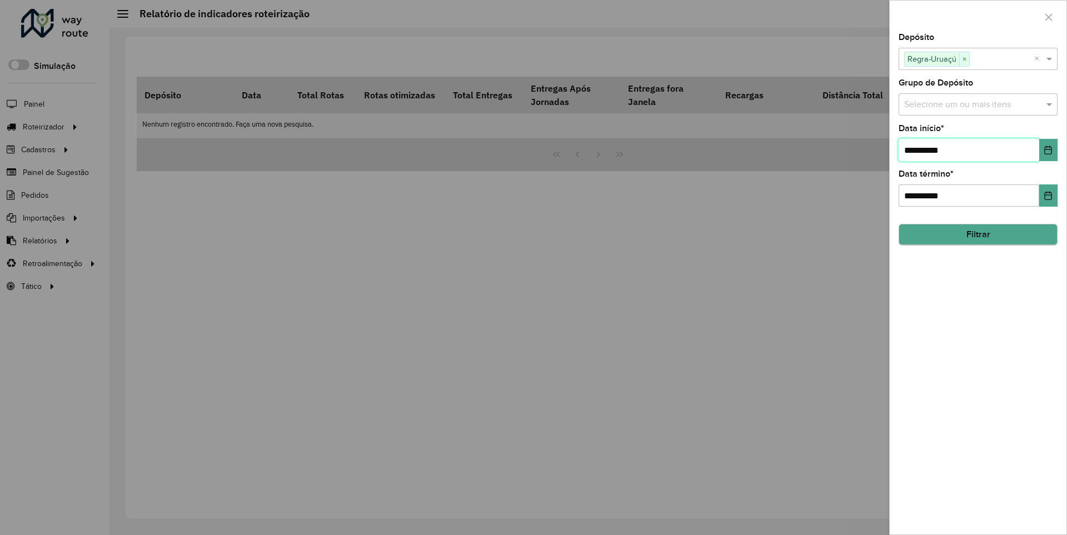
type input "**********"
click at [977, 234] on button "Filtrar" at bounding box center [978, 234] width 159 height 21
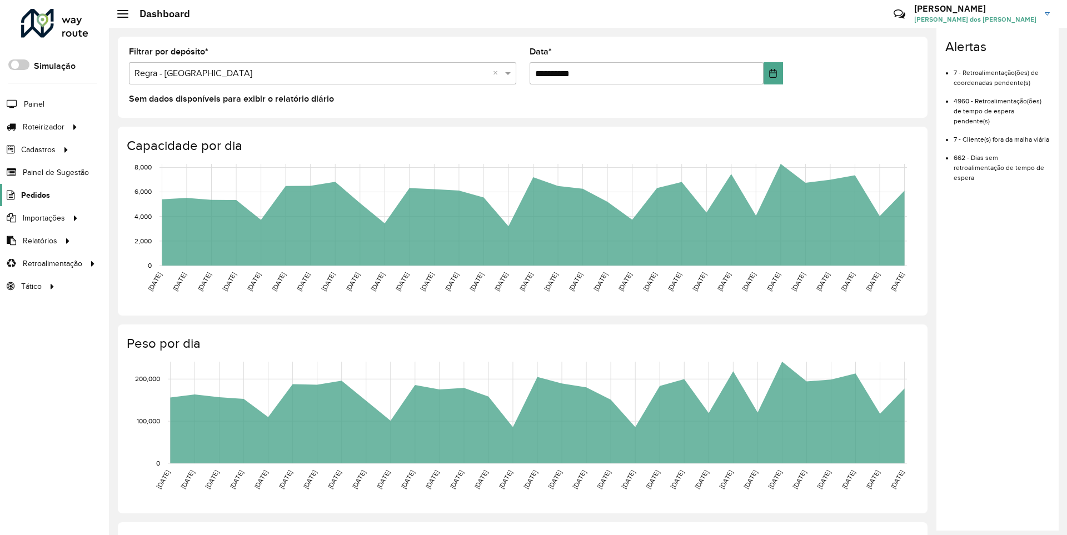
click at [34, 194] on span "Pedidos" at bounding box center [35, 195] width 29 height 12
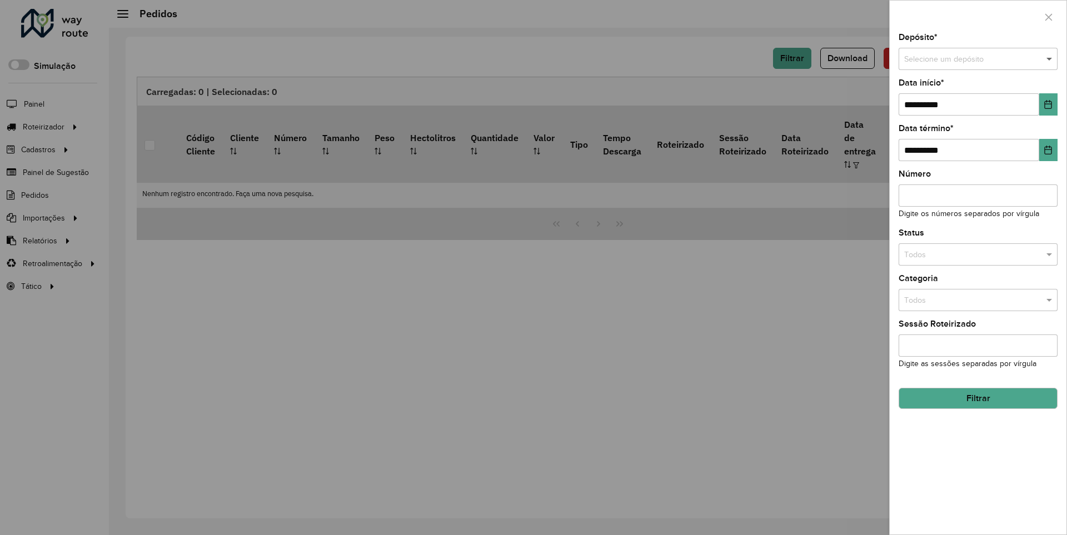
click at [1050, 59] on span at bounding box center [1051, 59] width 14 height 12
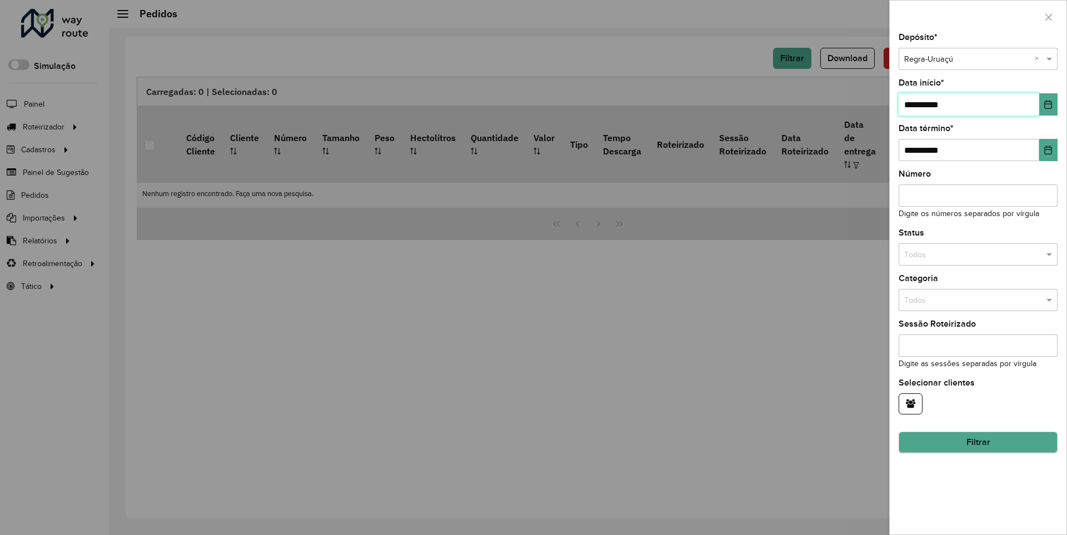
type input "**********"
click at [977, 442] on button "Filtrar" at bounding box center [978, 442] width 159 height 21
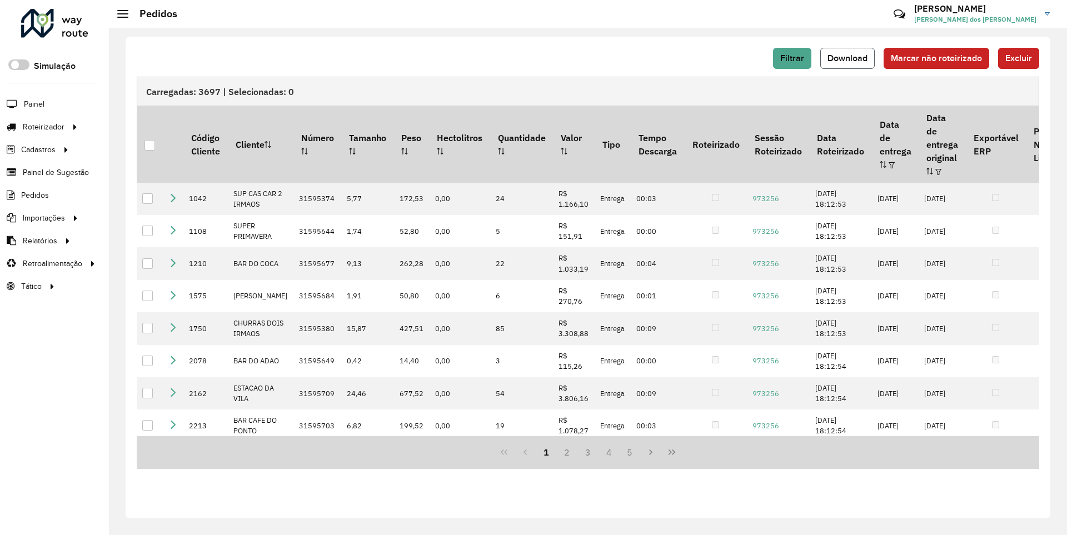
click at [849, 58] on span "Download" at bounding box center [847, 57] width 40 height 9
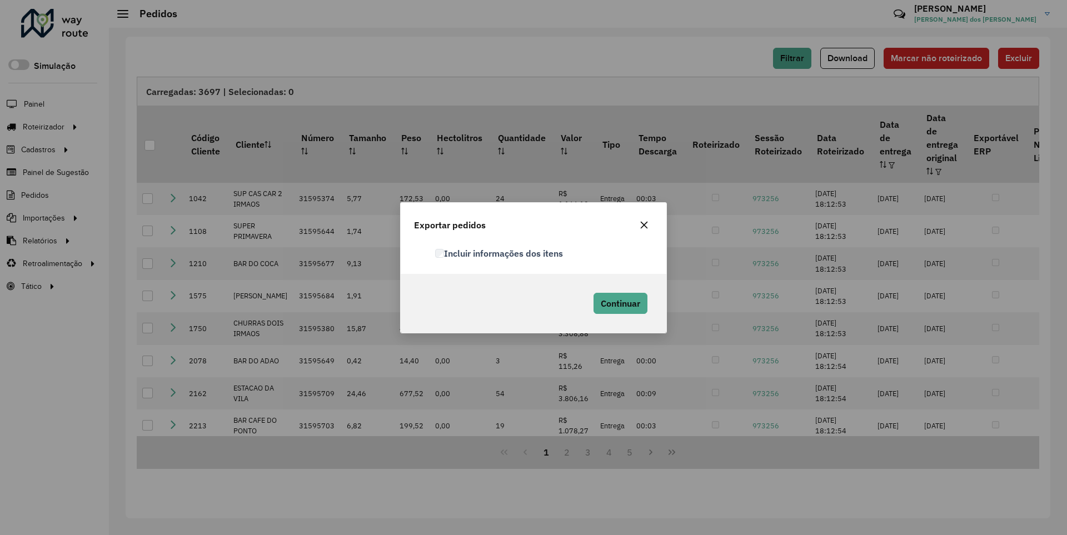
click at [500, 253] on label "Incluir informações dos itens" at bounding box center [499, 253] width 128 height 13
click at [619, 303] on span "Continuar" at bounding box center [620, 303] width 39 height 11
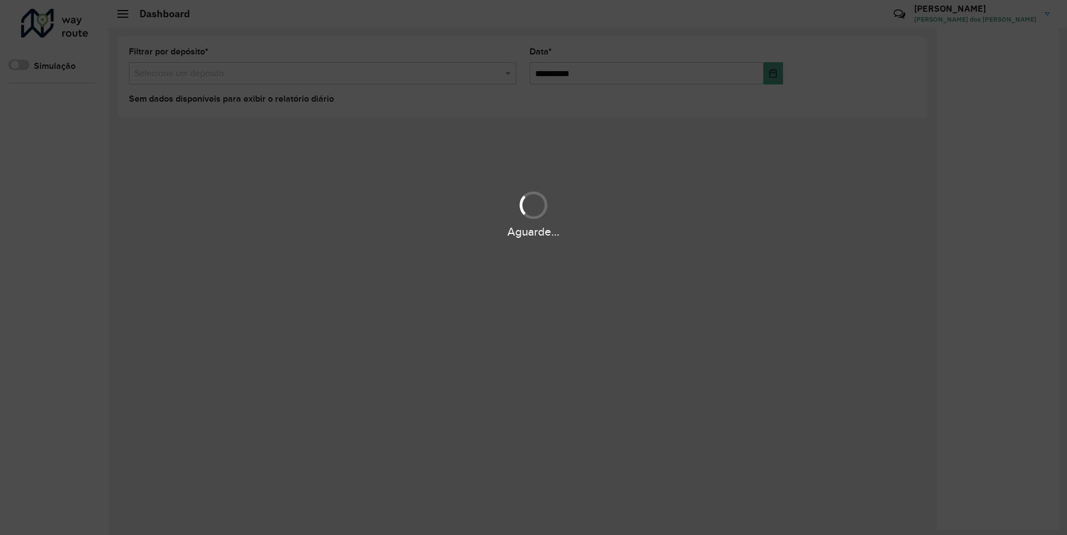
click at [39, 240] on div "Aguarde..." at bounding box center [533, 231] width 1067 height 17
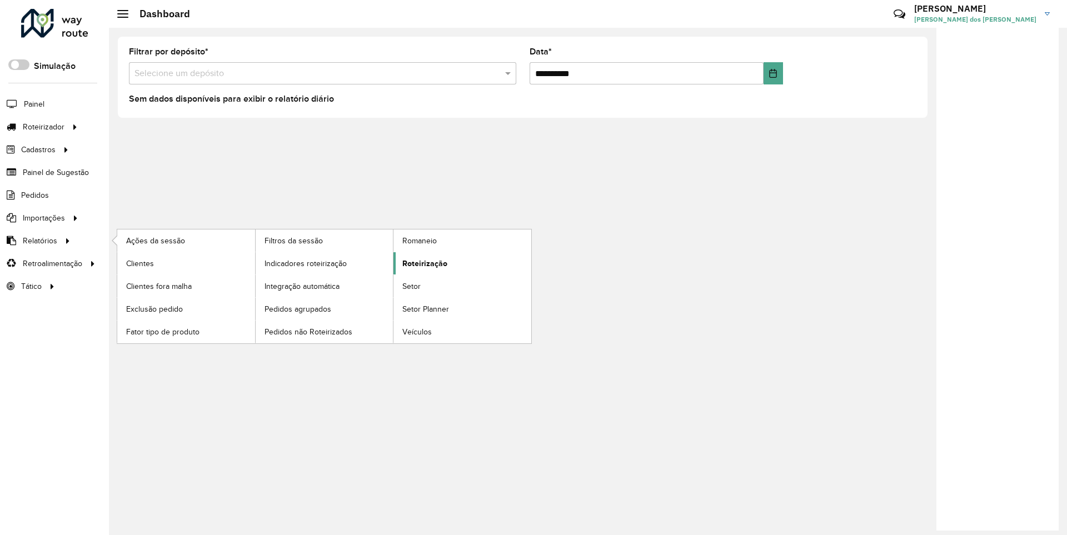
click at [423, 263] on span "Roteirização" at bounding box center [424, 264] width 45 height 12
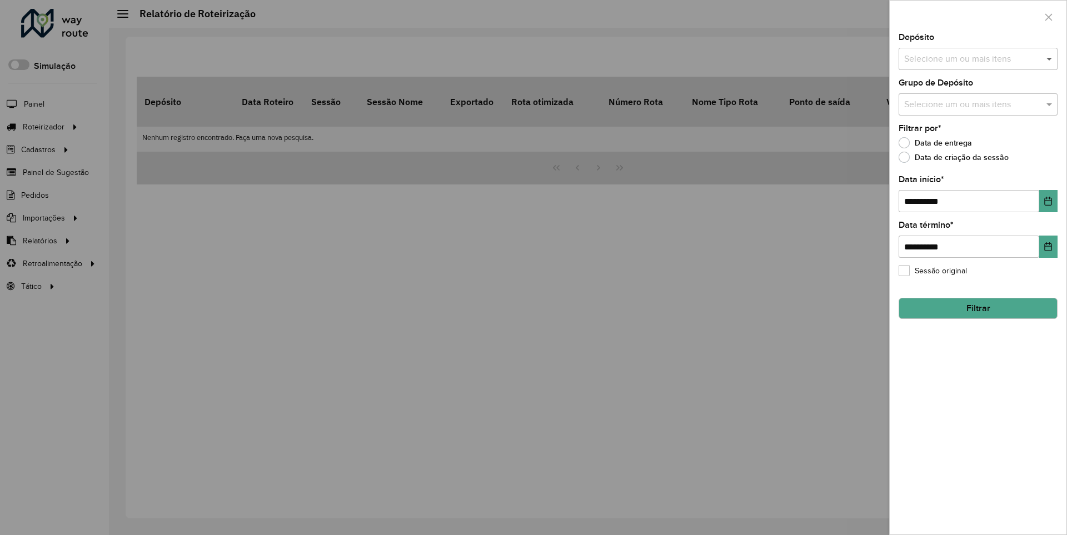
click at [1050, 58] on span at bounding box center [1051, 58] width 14 height 13
click at [1047, 201] on icon "Choose Date" at bounding box center [1048, 201] width 7 height 9
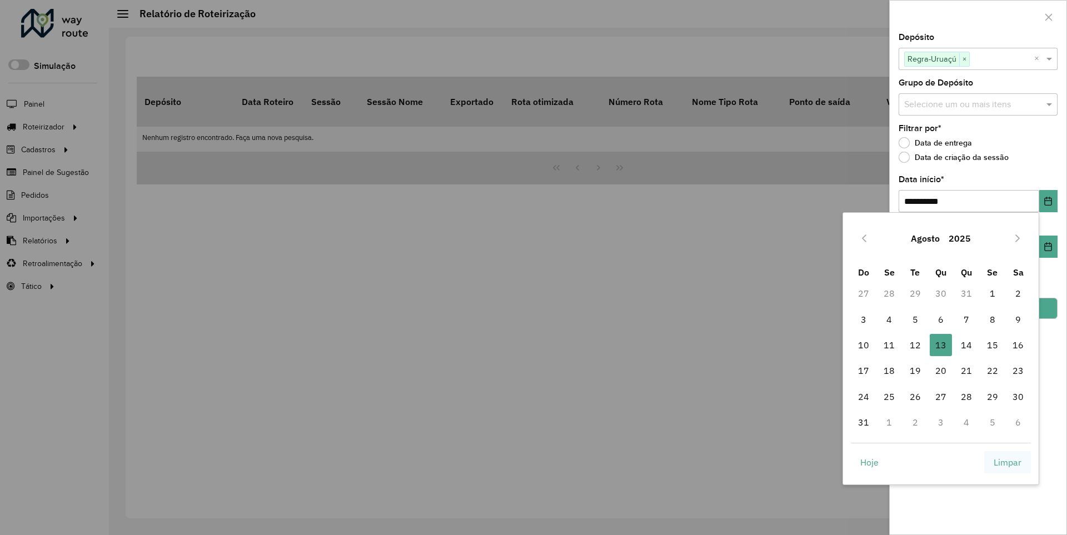
click at [1007, 462] on span "Limpar" at bounding box center [1008, 462] width 28 height 13
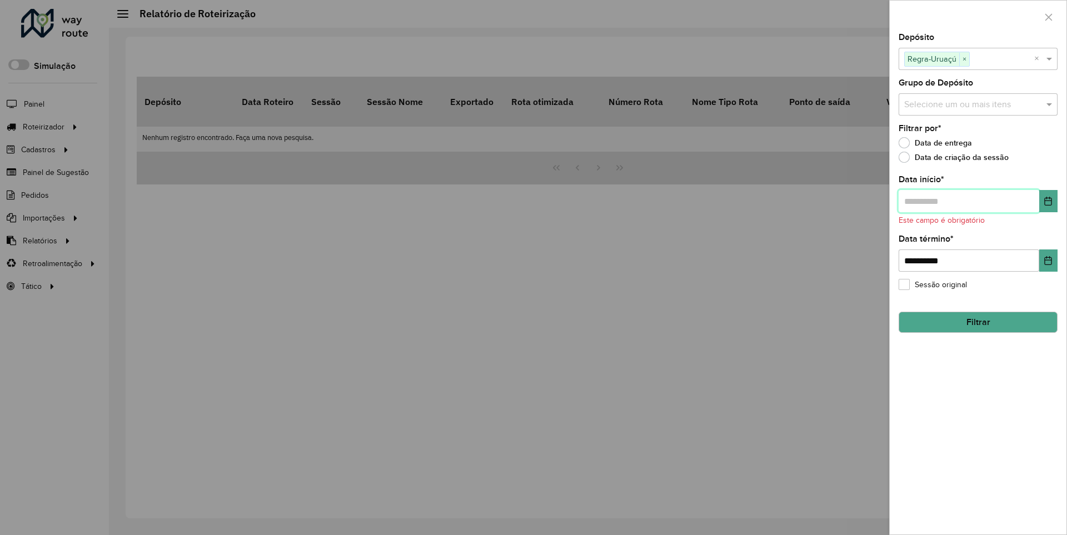
click at [968, 201] on input "text" at bounding box center [969, 201] width 141 height 22
type input "**********"
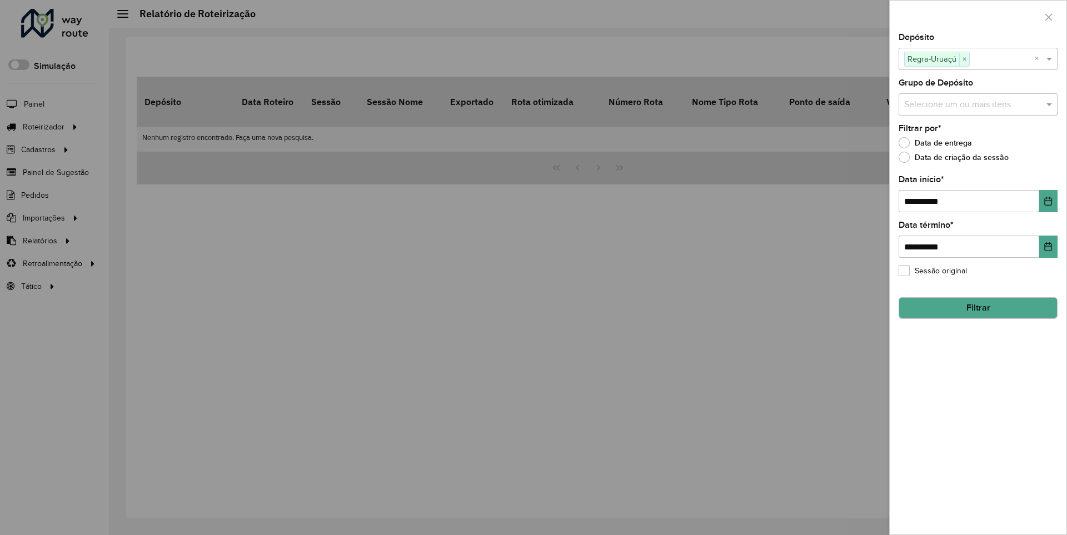
click at [977, 308] on button "Filtrar" at bounding box center [978, 307] width 159 height 21
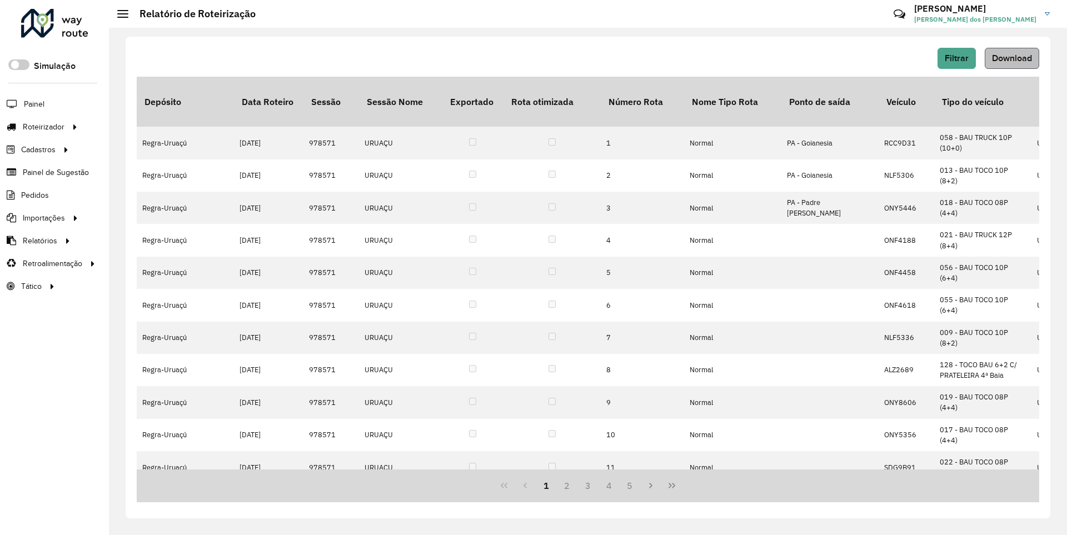
click at [1011, 58] on span "Download" at bounding box center [1012, 57] width 40 height 9
